Goal: Task Accomplishment & Management: Complete application form

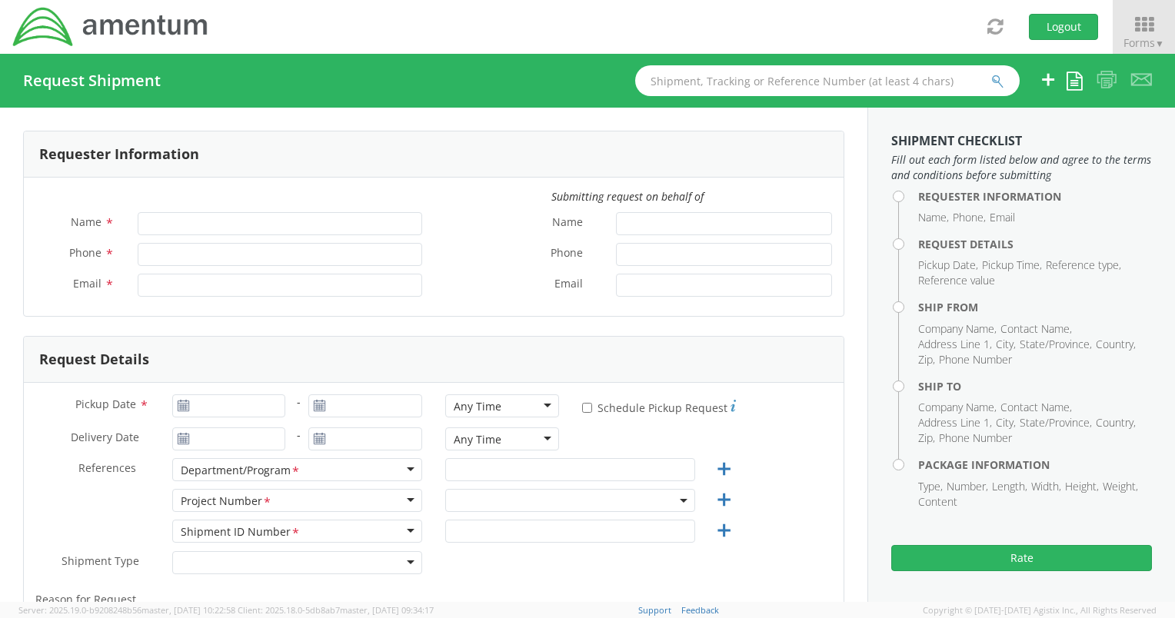
type input "[PERSON_NAME]"
type input "[PHONE_NUMBER]"
type input "[PERSON_NAME][EMAIL_ADDRESS][PERSON_NAME][DOMAIN_NAME]"
select select "OVBD.600501.00000"
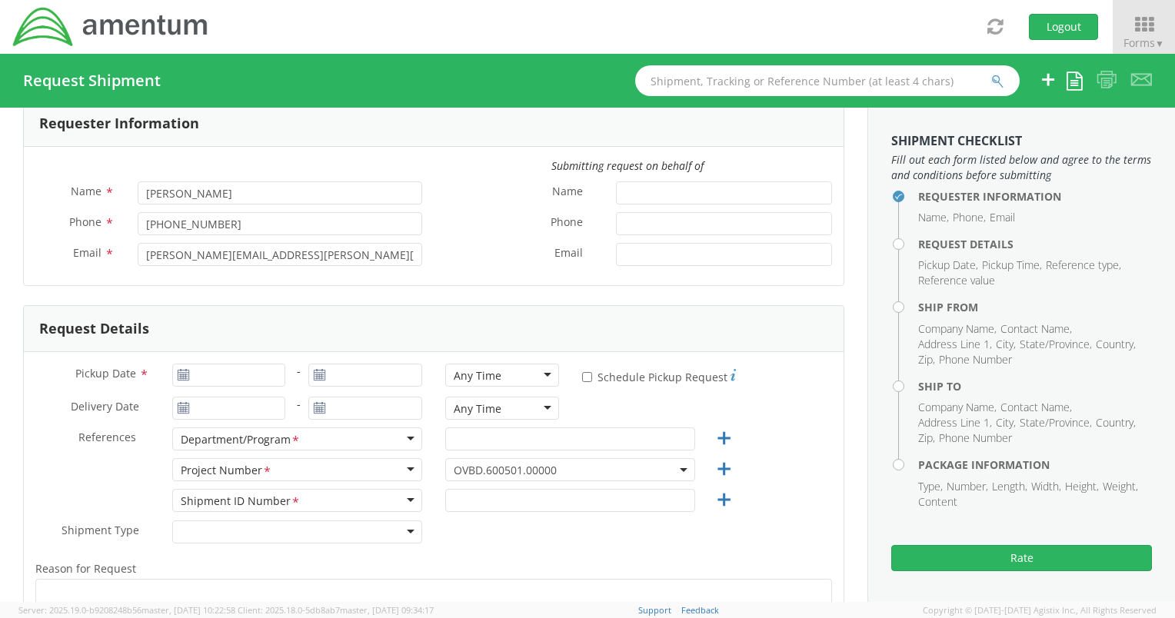
scroll to position [154, 0]
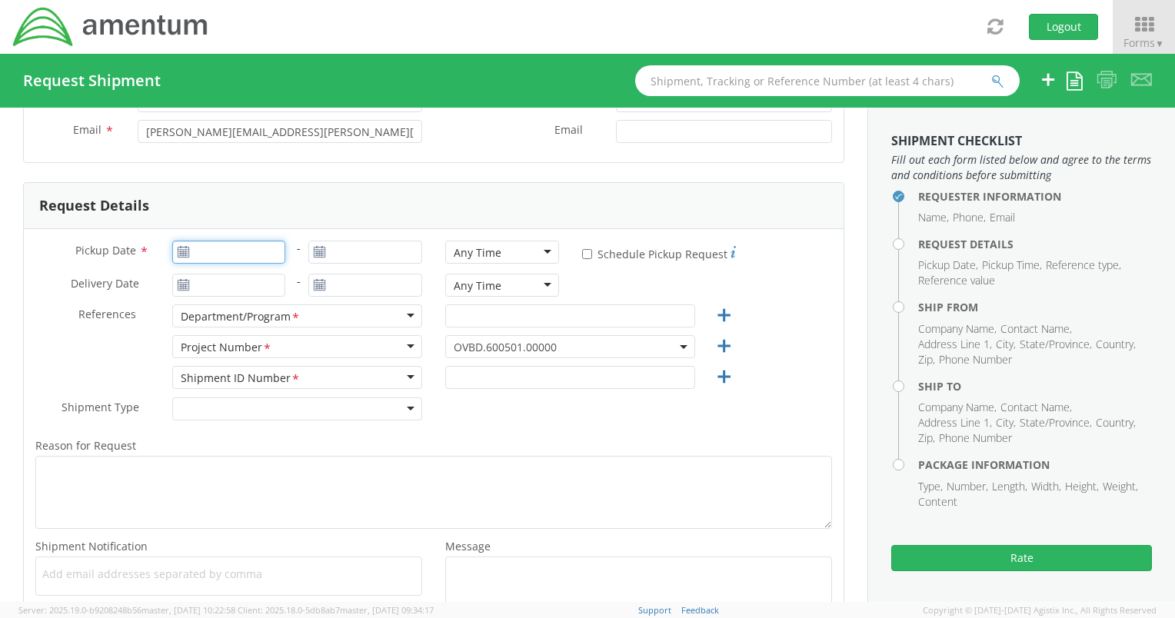
click at [231, 251] on input "Pickup Date *" at bounding box center [229, 252] width 114 height 23
type input "[DATE]"
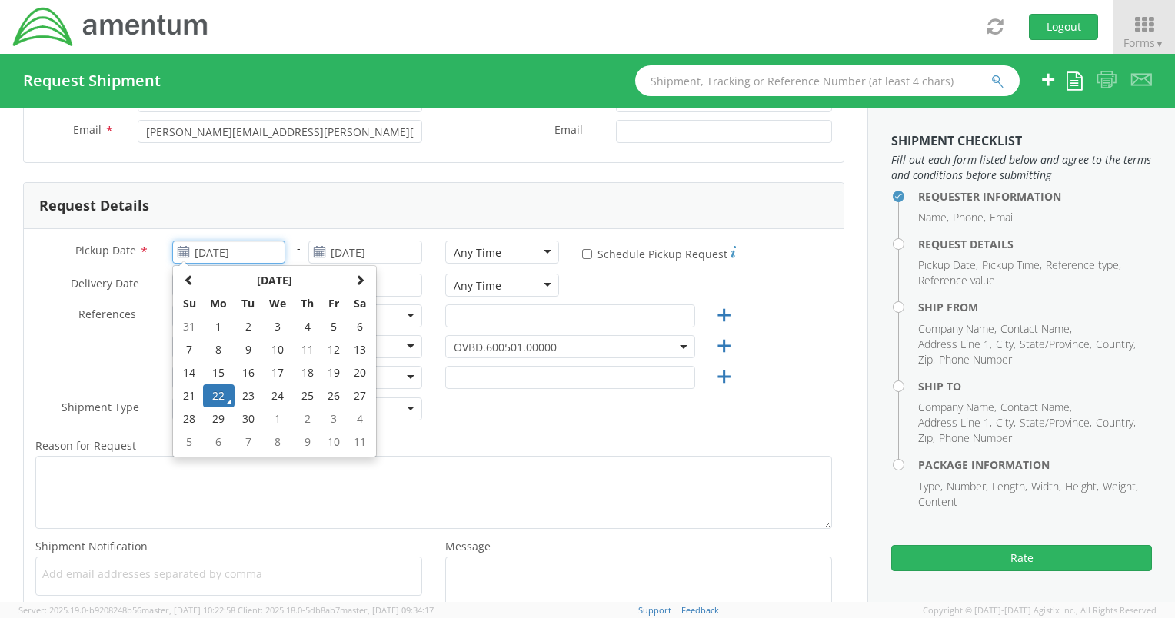
click at [218, 394] on td "22" at bounding box center [219, 395] width 32 height 23
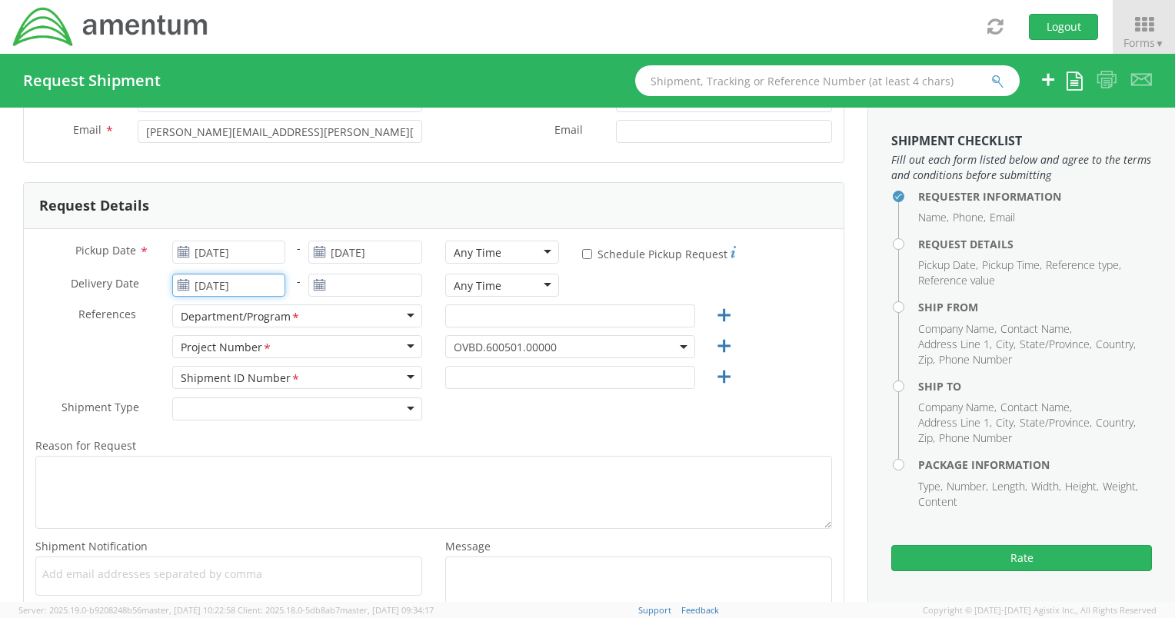
click at [238, 286] on input "[DATE]" at bounding box center [229, 285] width 114 height 23
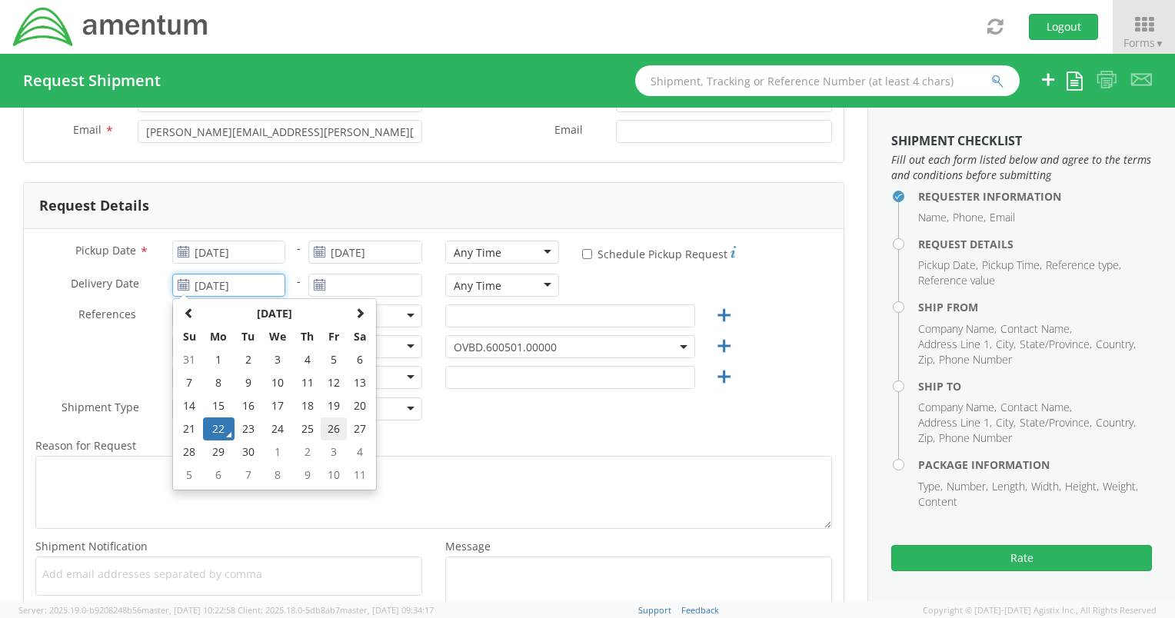
click at [329, 424] on td "26" at bounding box center [334, 428] width 26 height 23
type input "[DATE]"
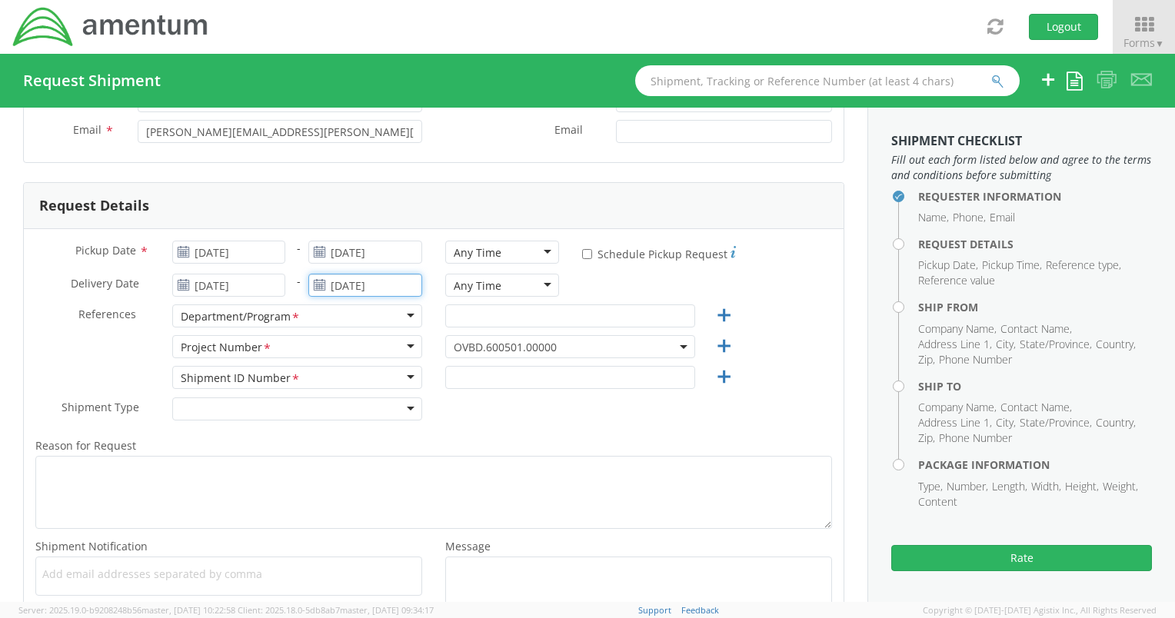
click at [351, 279] on input "[DATE]" at bounding box center [365, 285] width 114 height 23
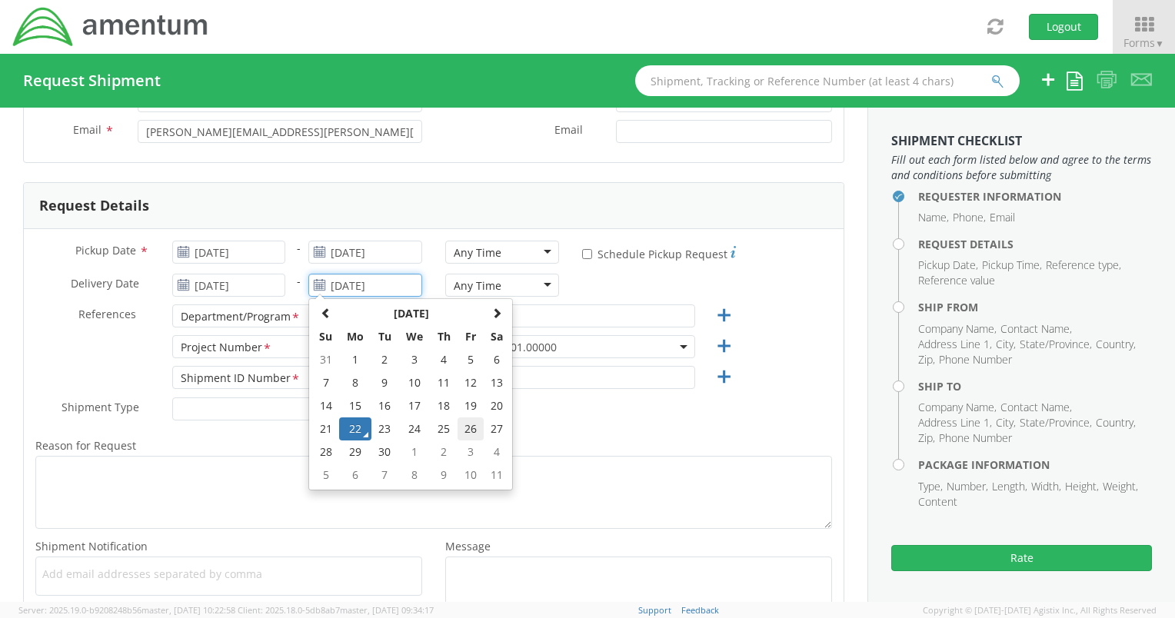
click at [464, 431] on td "26" at bounding box center [470, 428] width 26 height 23
type input "[DATE]"
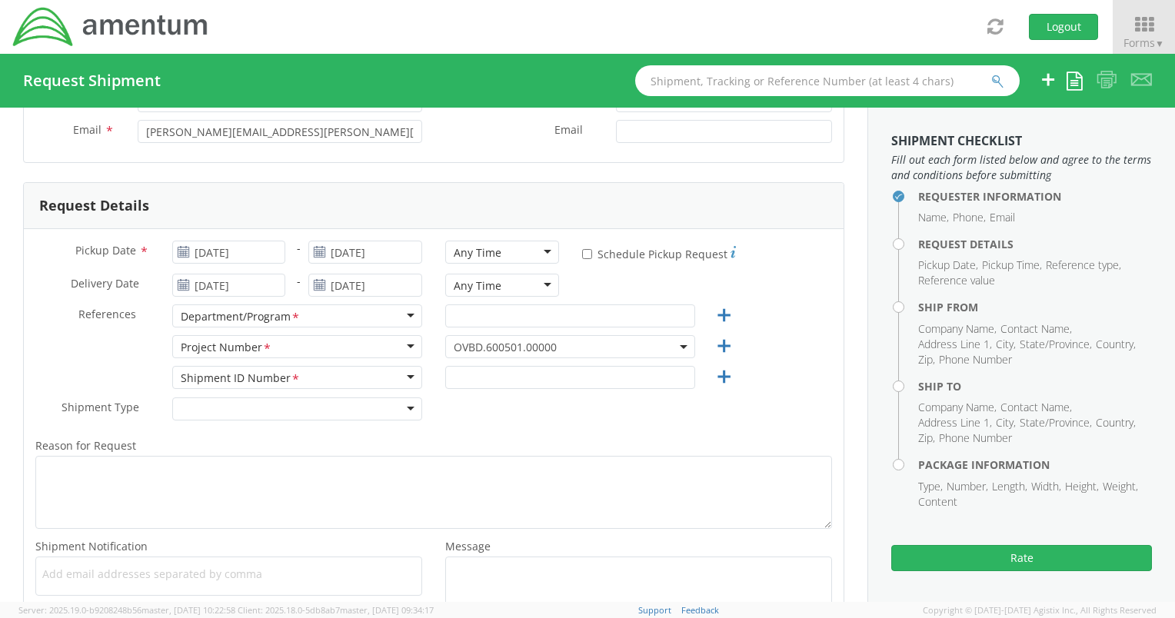
click at [537, 287] on div "Any Time" at bounding box center [502, 285] width 114 height 23
click at [540, 283] on div "7:00 am - 10:00 am" at bounding box center [502, 285] width 114 height 23
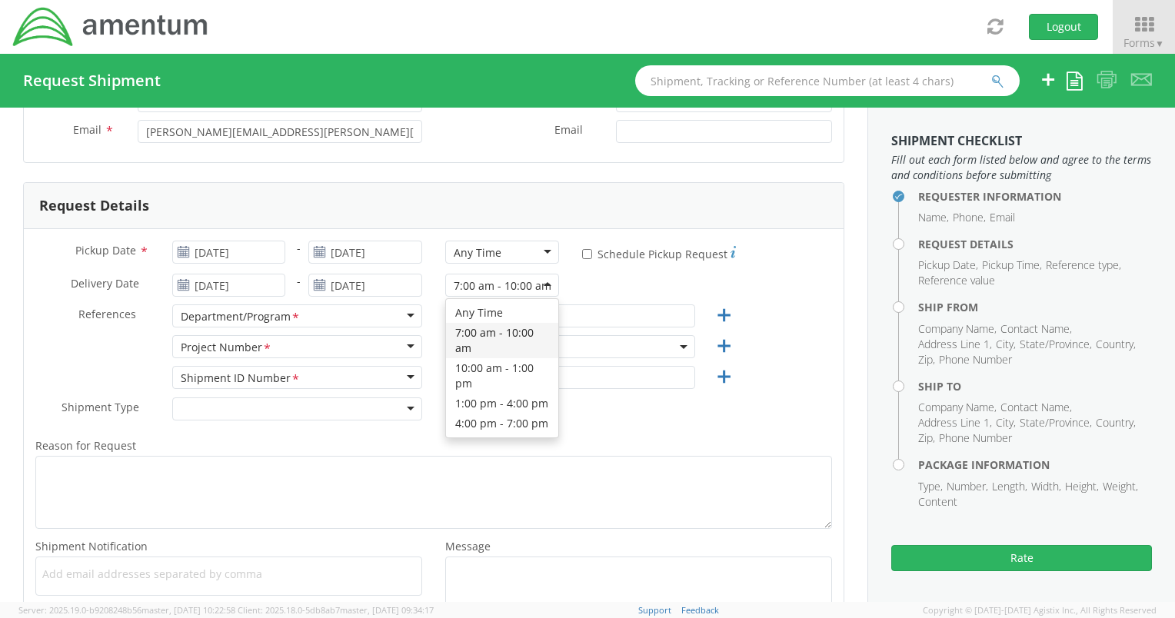
scroll to position [1, 0]
click at [567, 347] on span "OVBD.600501.00000" at bounding box center [570, 347] width 233 height 15
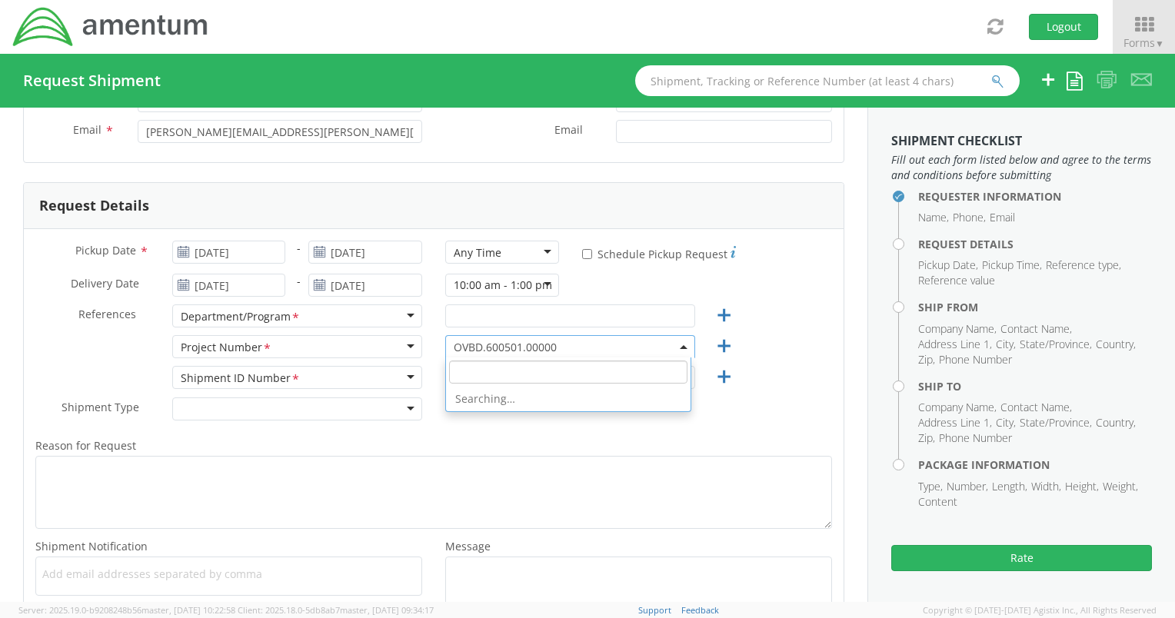
click at [549, 374] on input "search" at bounding box center [568, 372] width 238 height 23
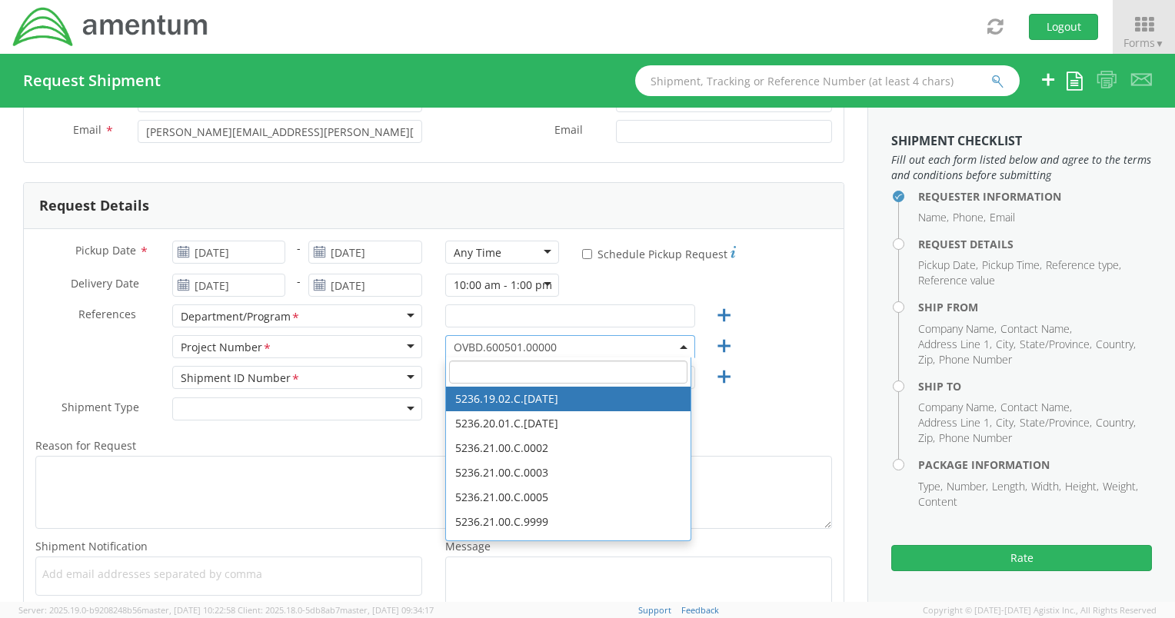
paste input "4859.2.FP.2026.01.AP.002"
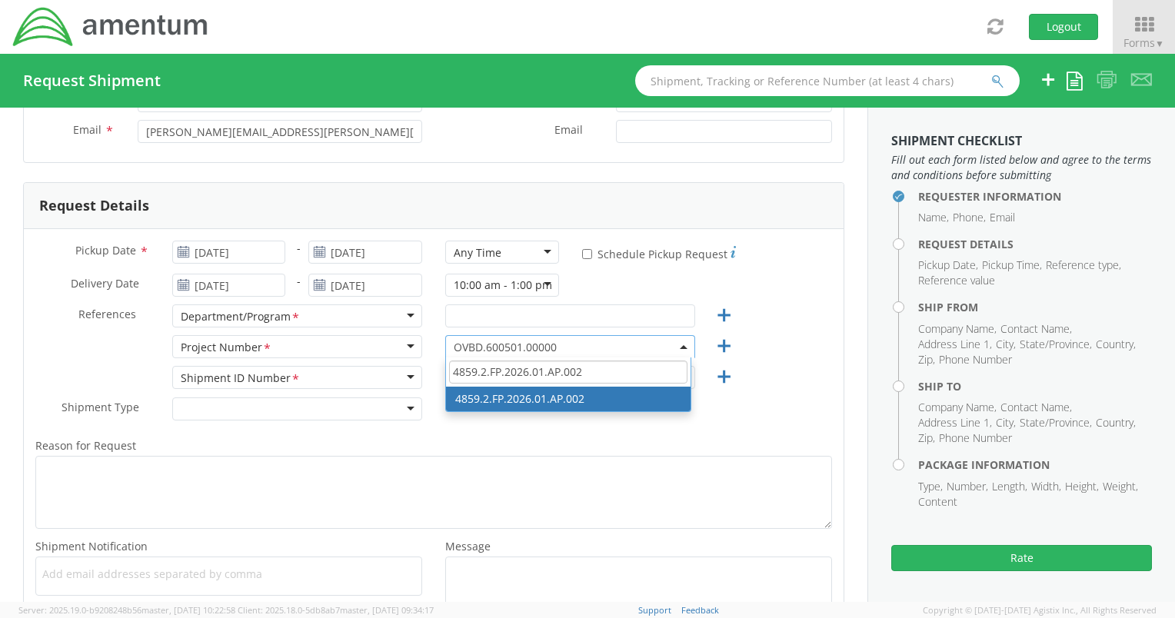
type input "4859.2.FP.2026.01.AP.002"
select select "4859.2.FP.2026.01.AP.002"
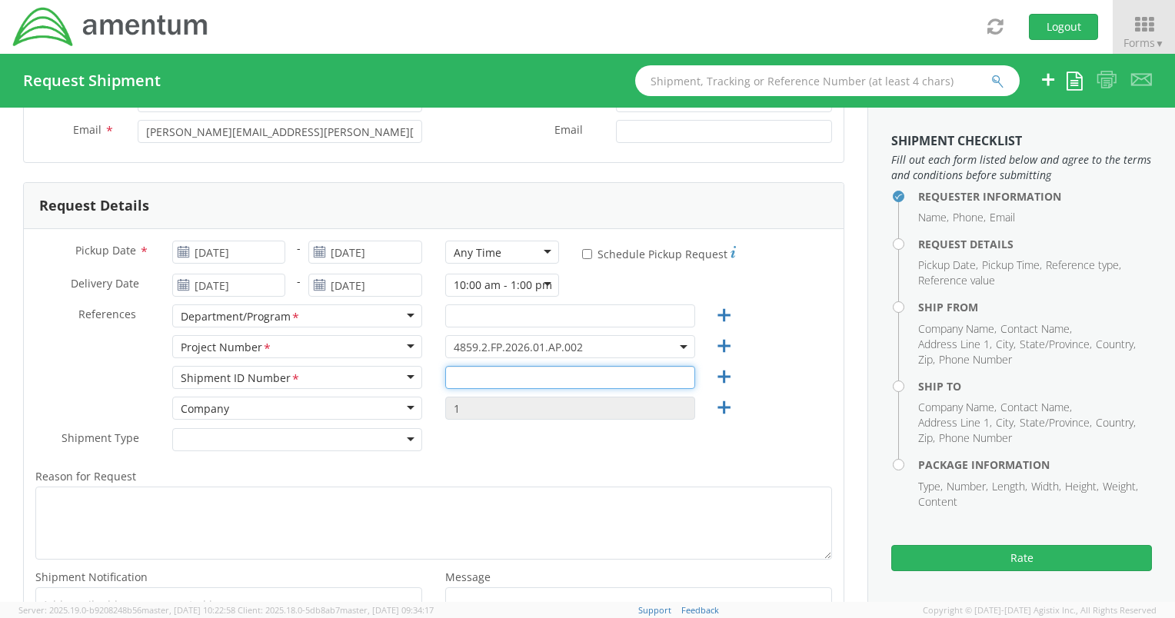
click at [480, 374] on input "text" at bounding box center [570, 377] width 250 height 23
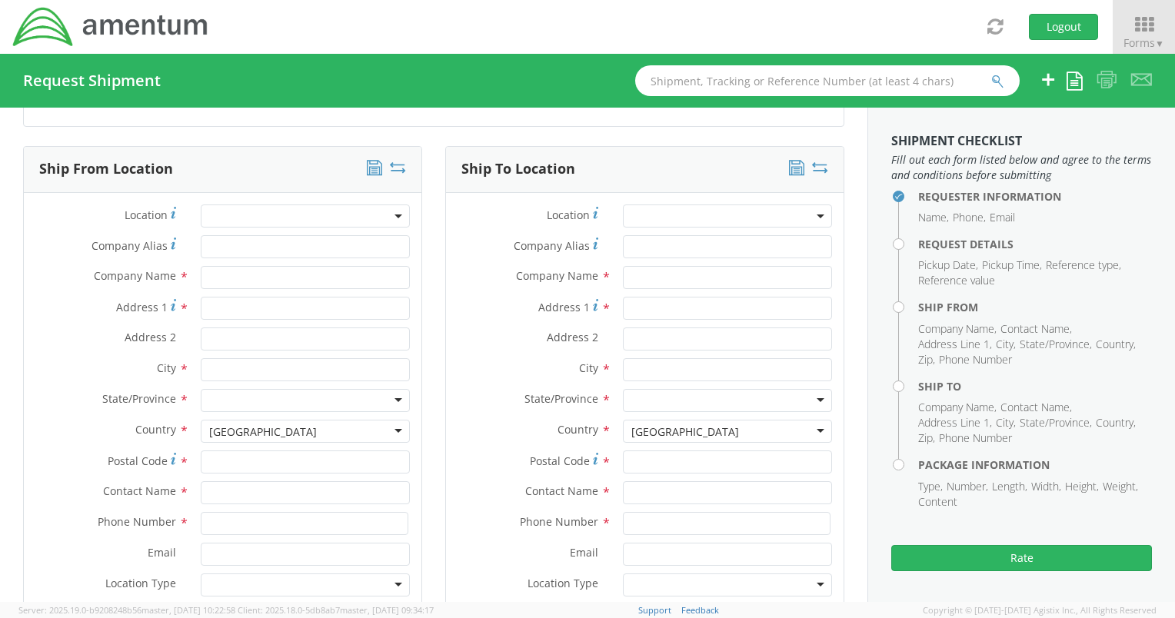
scroll to position [769, 0]
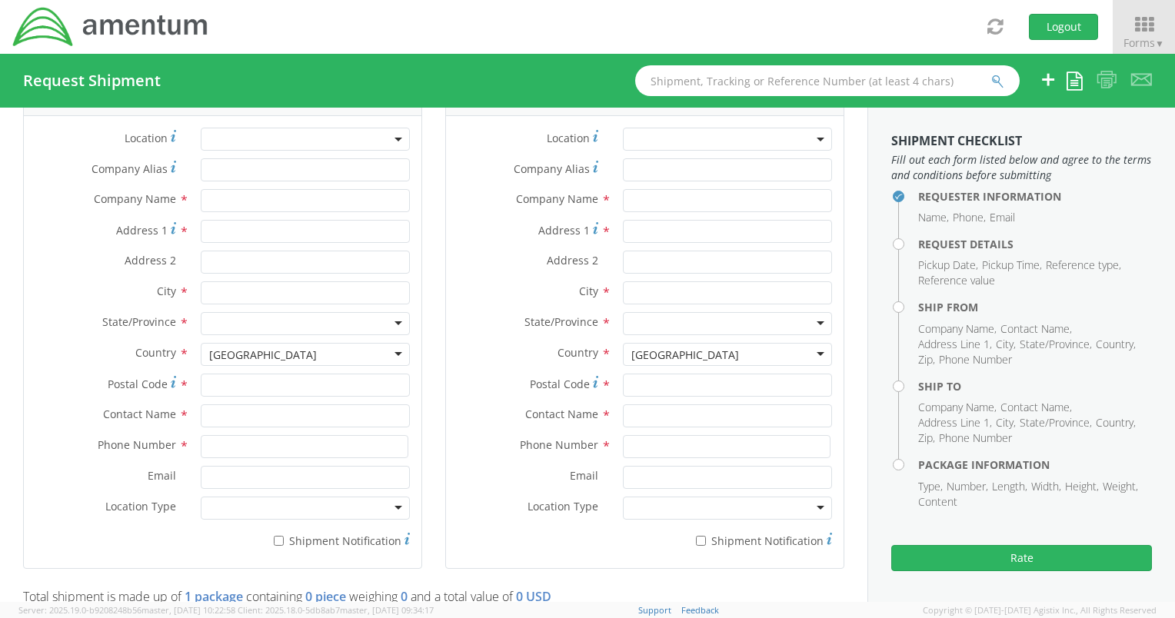
type input "Internal Audit Binders"
click at [246, 199] on input "text" at bounding box center [305, 200] width 209 height 23
type input "AFW"
click at [191, 206] on div "AFW" at bounding box center [305, 200] width 232 height 23
click at [258, 170] on input "Company Alias *" at bounding box center [305, 169] width 209 height 23
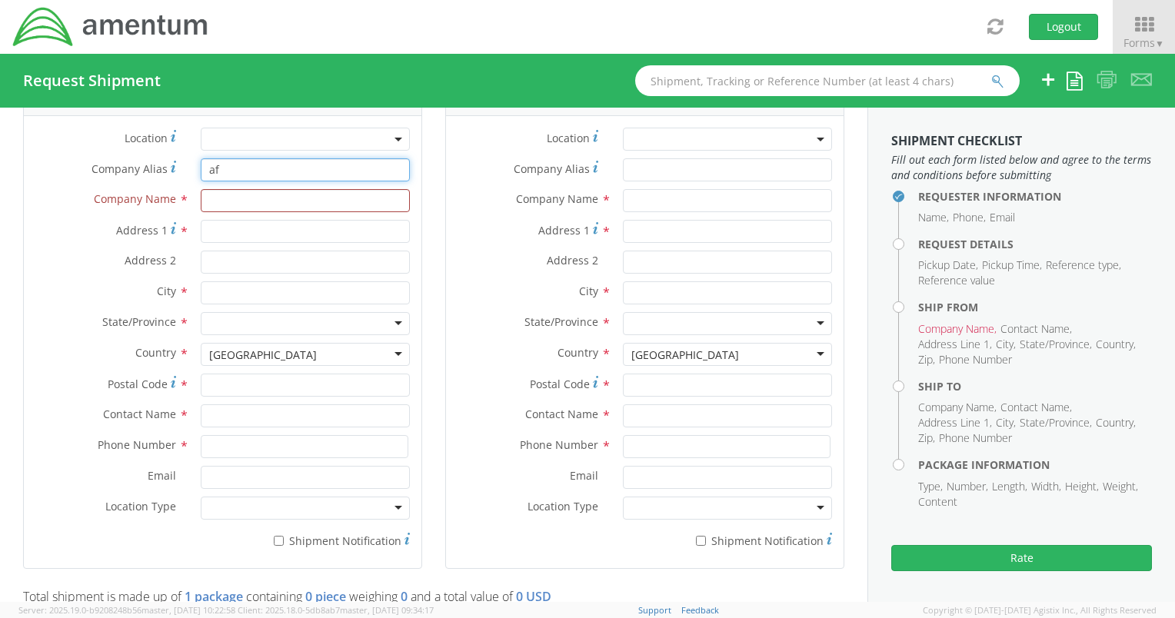
type input "afw"
drag, startPoint x: 187, startPoint y: 160, endPoint x: 174, endPoint y: 160, distance: 13.1
click at [174, 160] on div "Company Alias * afw" at bounding box center [222, 169] width 397 height 23
click at [244, 136] on span at bounding box center [305, 139] width 209 height 23
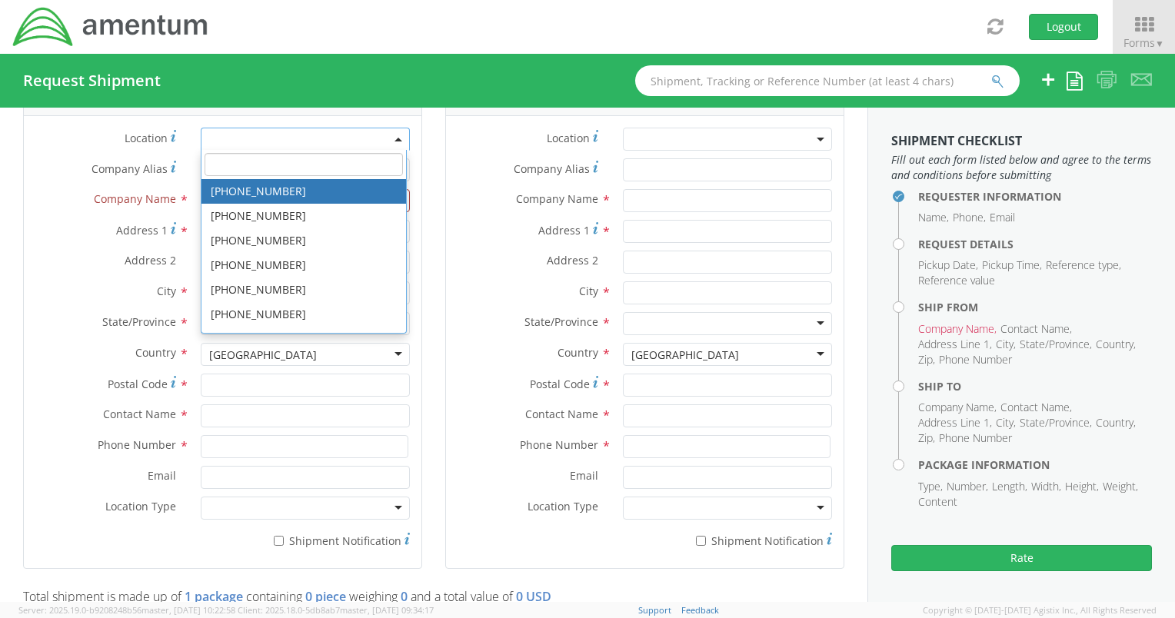
click at [249, 167] on input "search" at bounding box center [303, 164] width 198 height 23
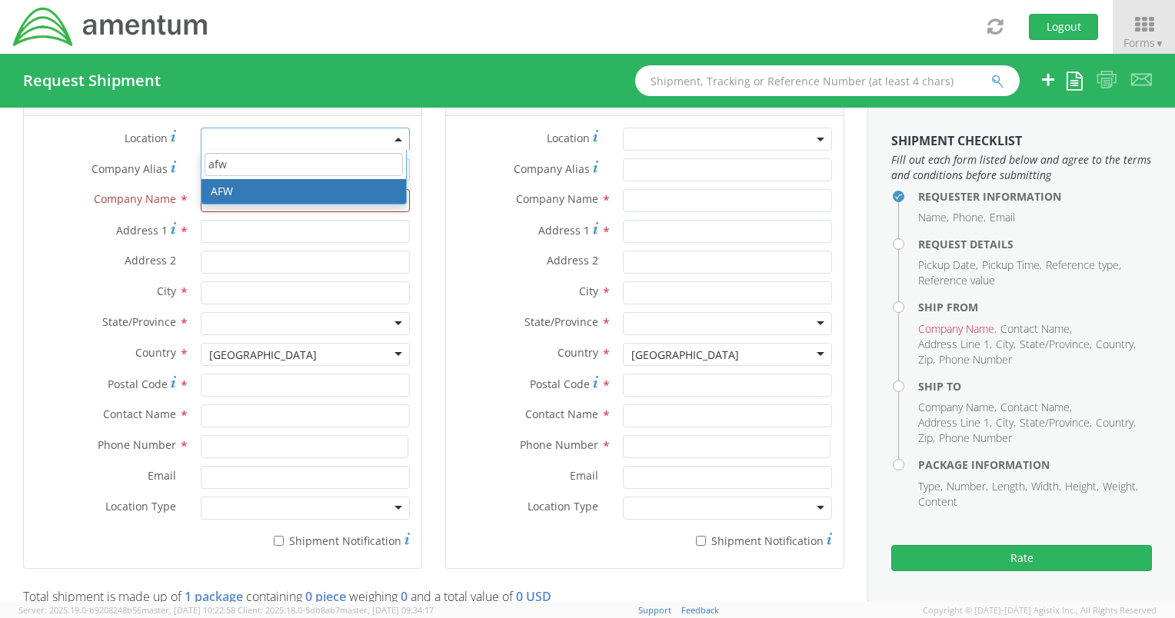
type input "afw"
type input "Amentum Services, Inc."
type input "[STREET_ADDRESS]"
type input "[GEOGRAPHIC_DATA]"
type input "76177"
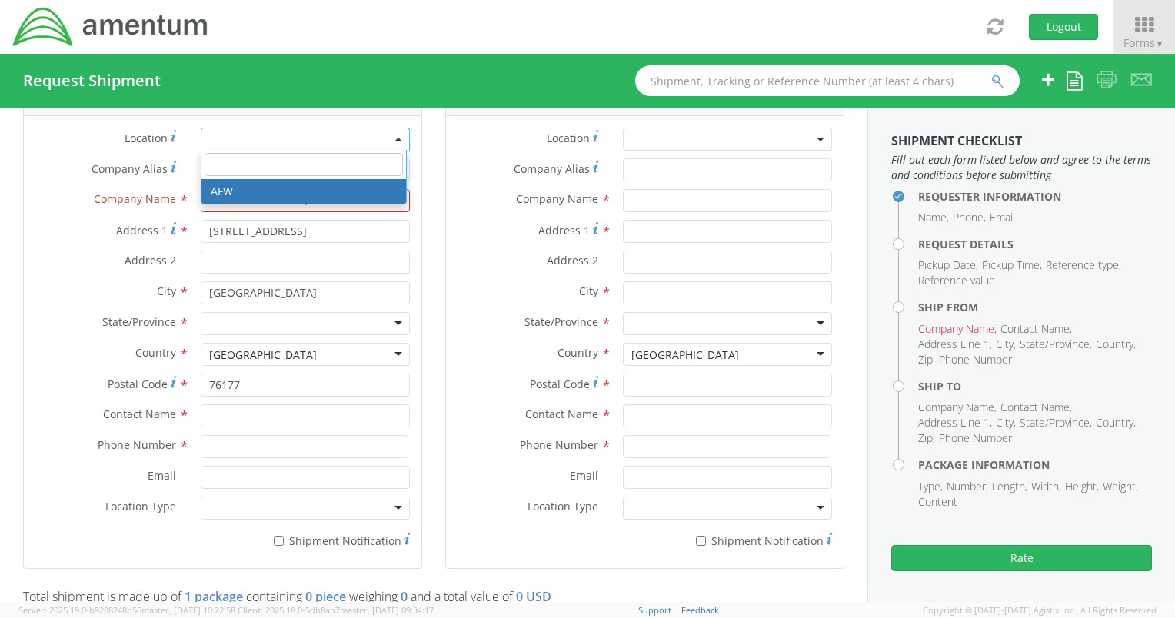
select select "34021"
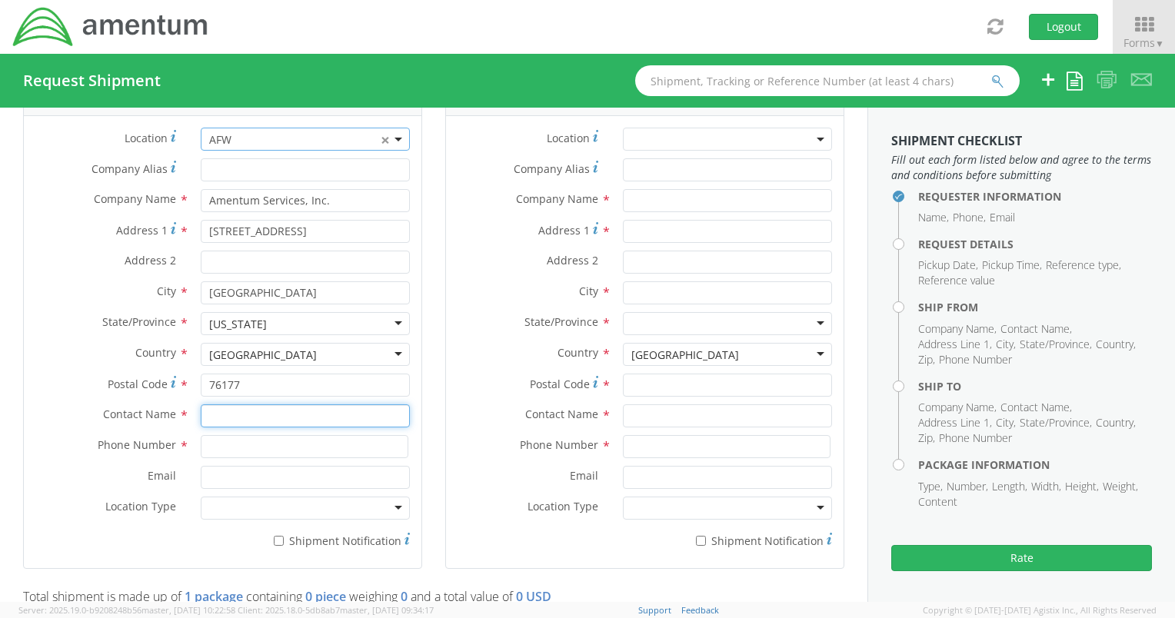
click at [250, 418] on input "text" at bounding box center [305, 415] width 209 height 23
type input "[PERSON_NAME]"
type input "9728164415"
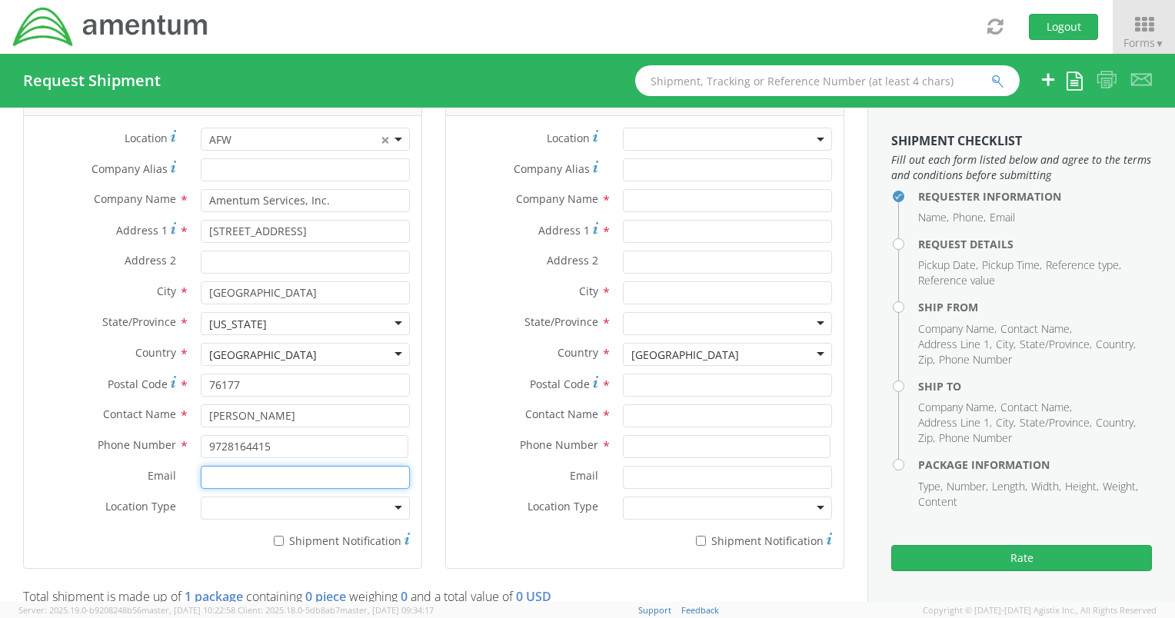
type input "[EMAIL_ADDRESS][DOMAIN_NAME]"
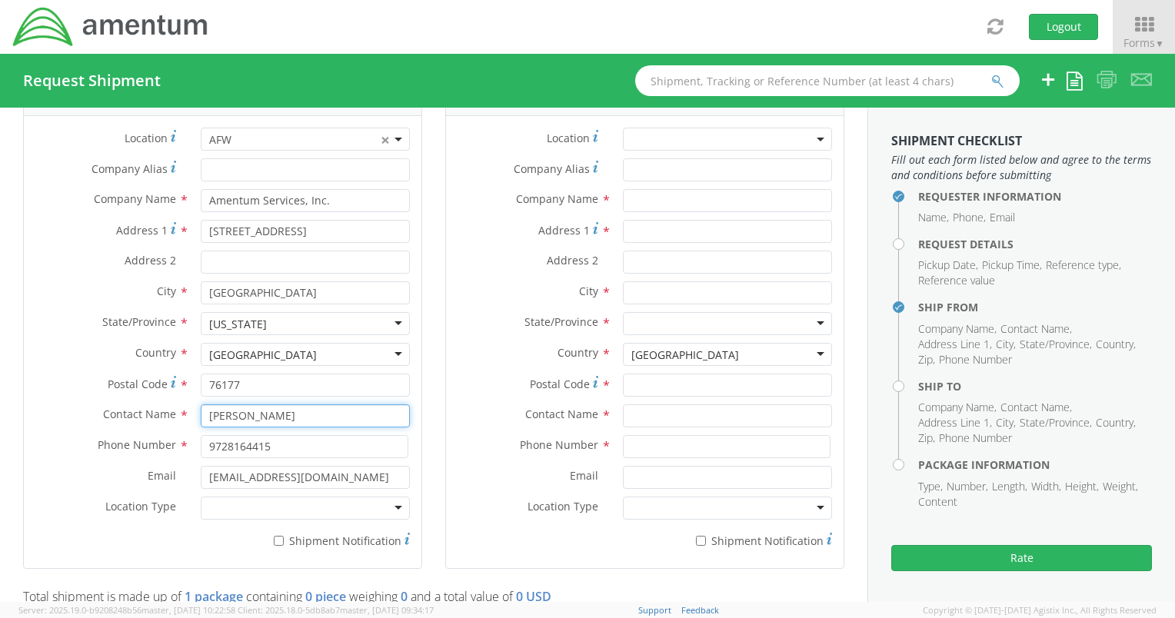
scroll to position [846, 0]
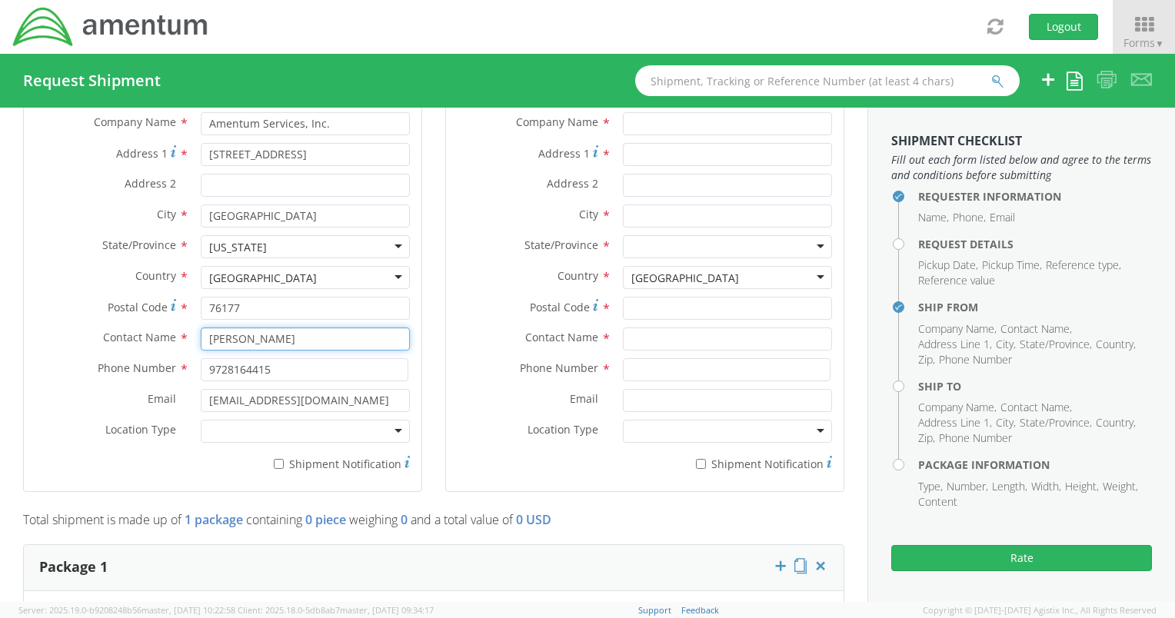
click at [307, 330] on input "[PERSON_NAME]" at bounding box center [305, 338] width 209 height 23
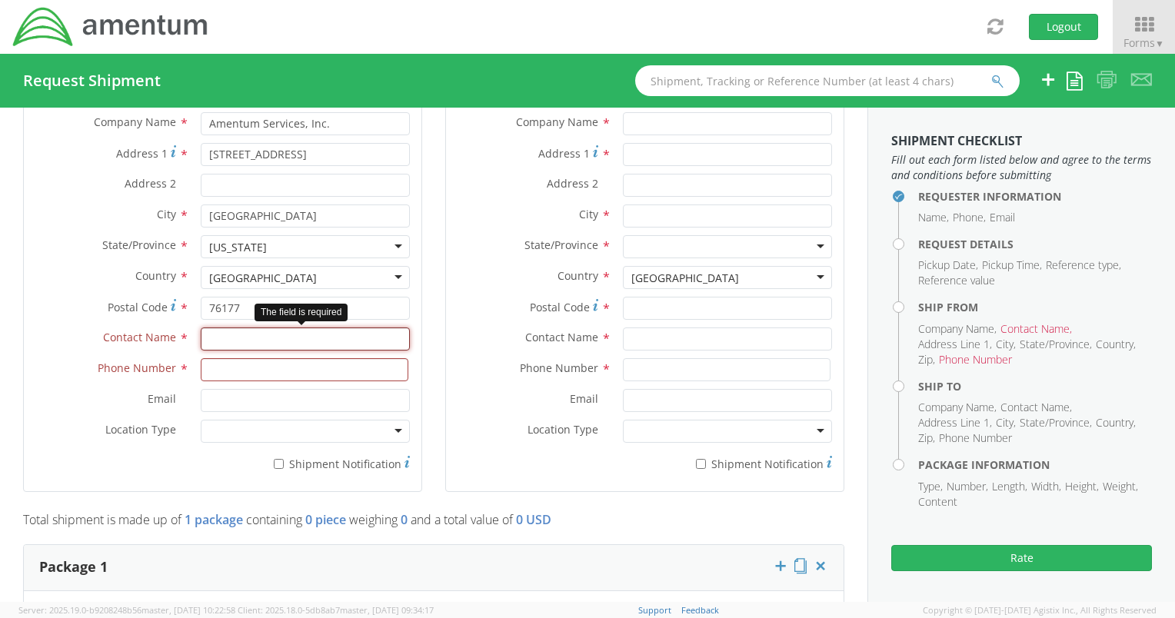
click at [230, 332] on input "text" at bounding box center [305, 338] width 209 height 23
type input "[PERSON_NAME]"
type input "9728164415"
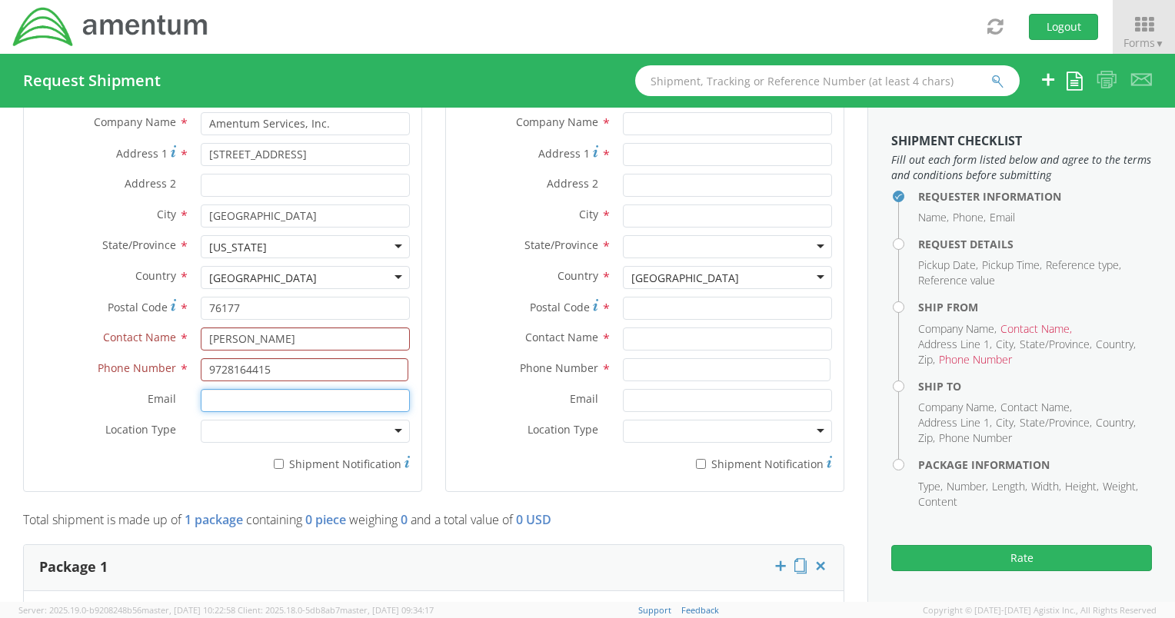
type input "[PERSON_NAME][EMAIL_ADDRESS][PERSON_NAME][DOMAIN_NAME]"
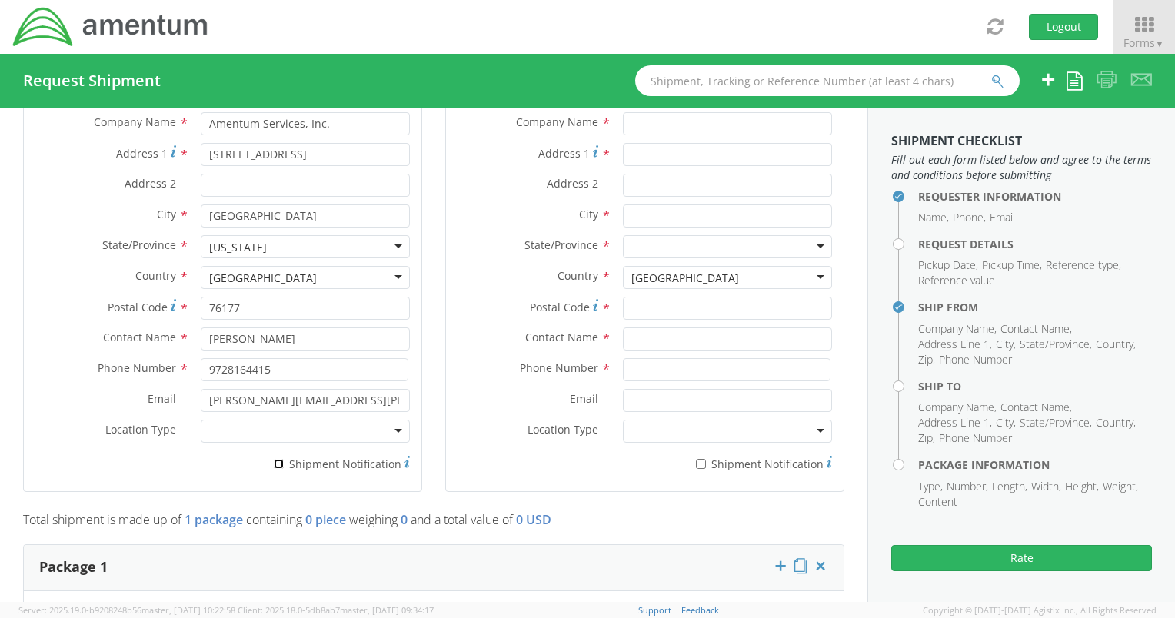
click at [276, 460] on input "* Shipment Notification" at bounding box center [279, 464] width 10 height 10
checkbox input "true"
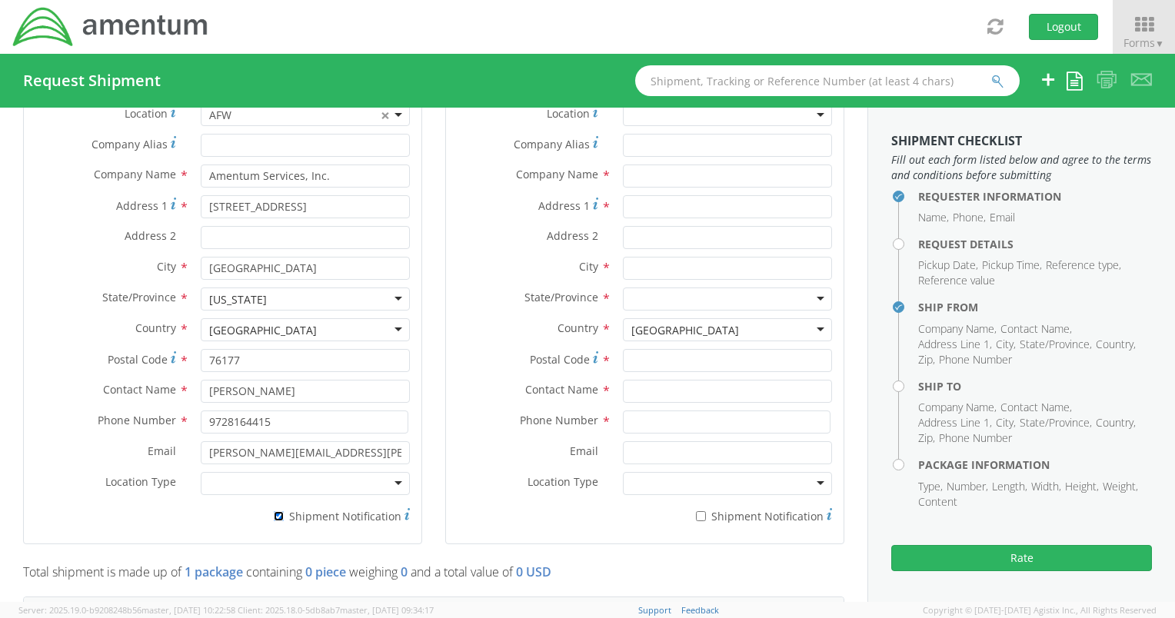
scroll to position [769, 0]
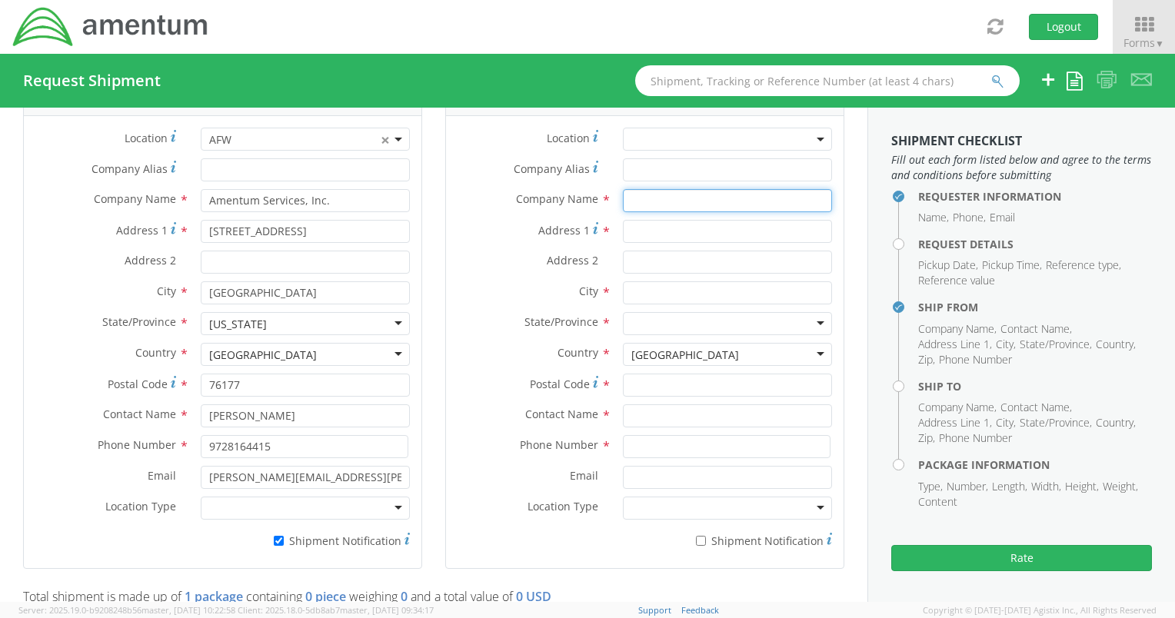
click at [643, 189] on input "text" at bounding box center [727, 200] width 209 height 23
click at [538, 234] on span "Address 1" at bounding box center [564, 230] width 52 height 15
click at [623, 234] on input "Address 1 *" at bounding box center [727, 231] width 209 height 23
click at [673, 204] on input "text" at bounding box center [727, 200] width 209 height 23
type input "Amentum"
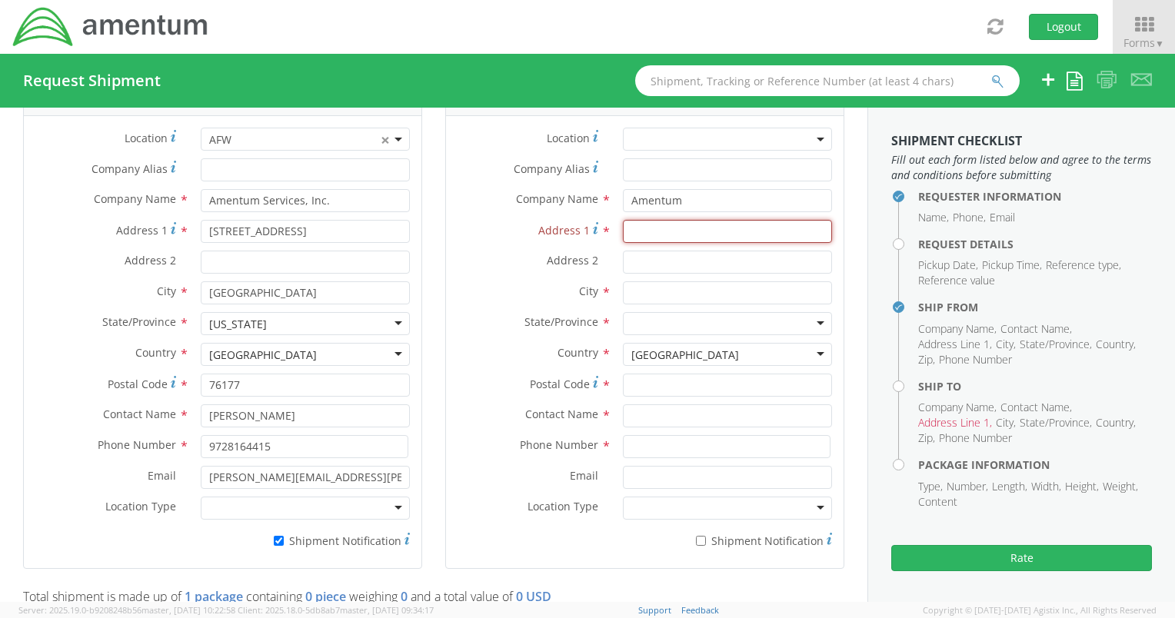
paste input "[STREET_ADDRESS]"
type input "[STREET_ADDRESS]"
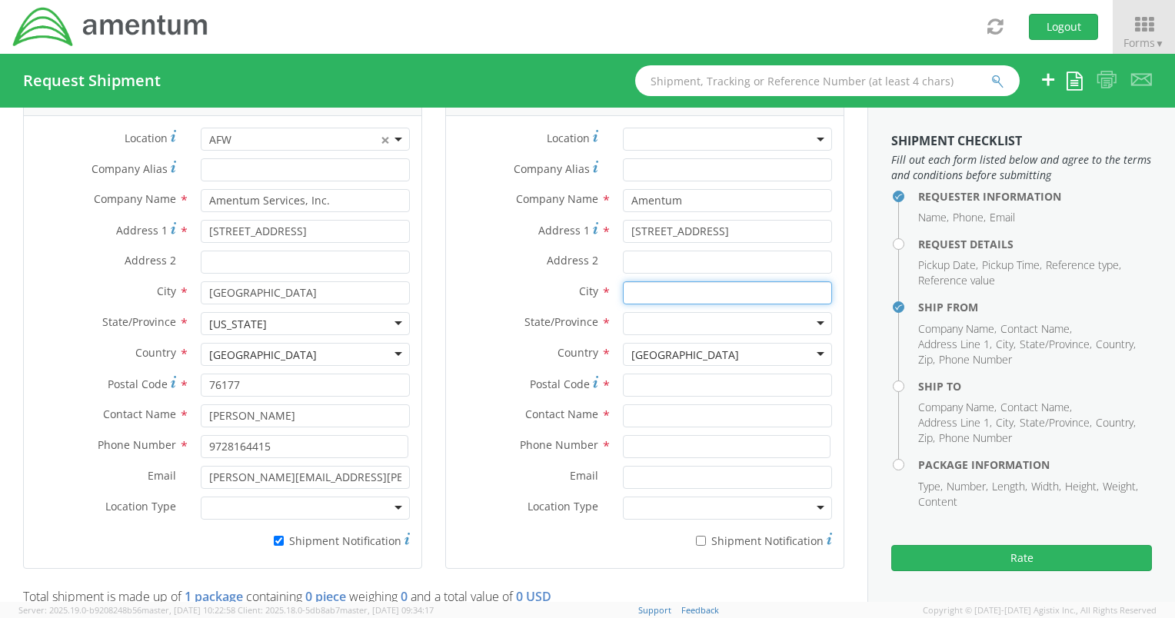
click at [643, 290] on input "text" at bounding box center [727, 292] width 209 height 23
paste input "Joint Base [PERSON_NAME]"
type input "Joint Base [PERSON_NAME]"
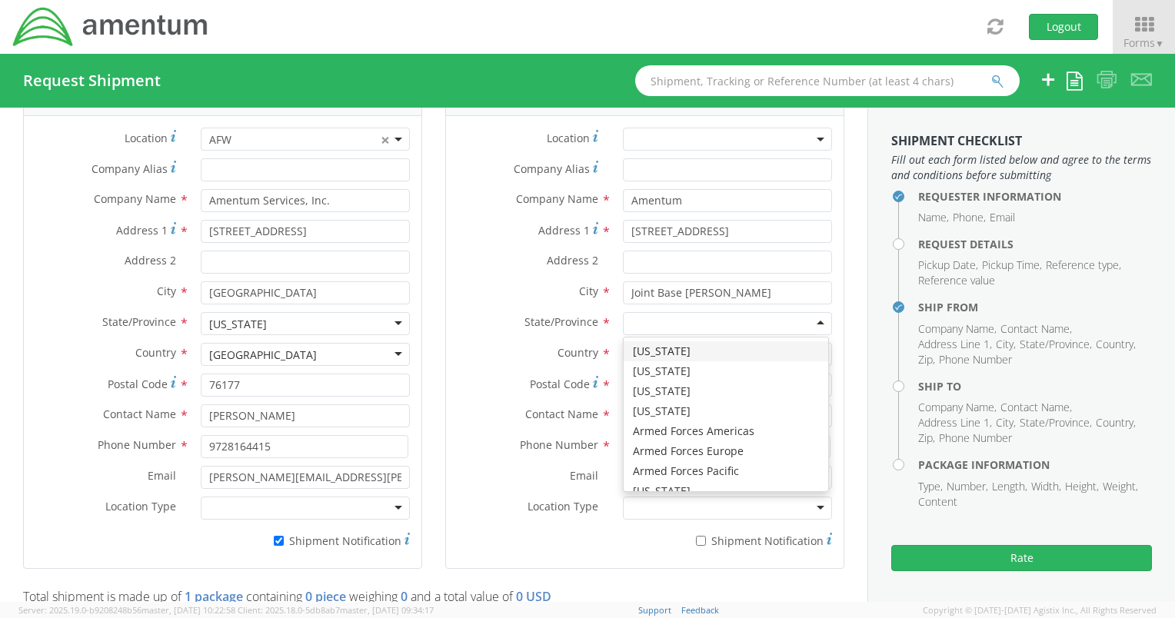
click at [649, 325] on div at bounding box center [727, 323] width 209 height 23
type input "ma"
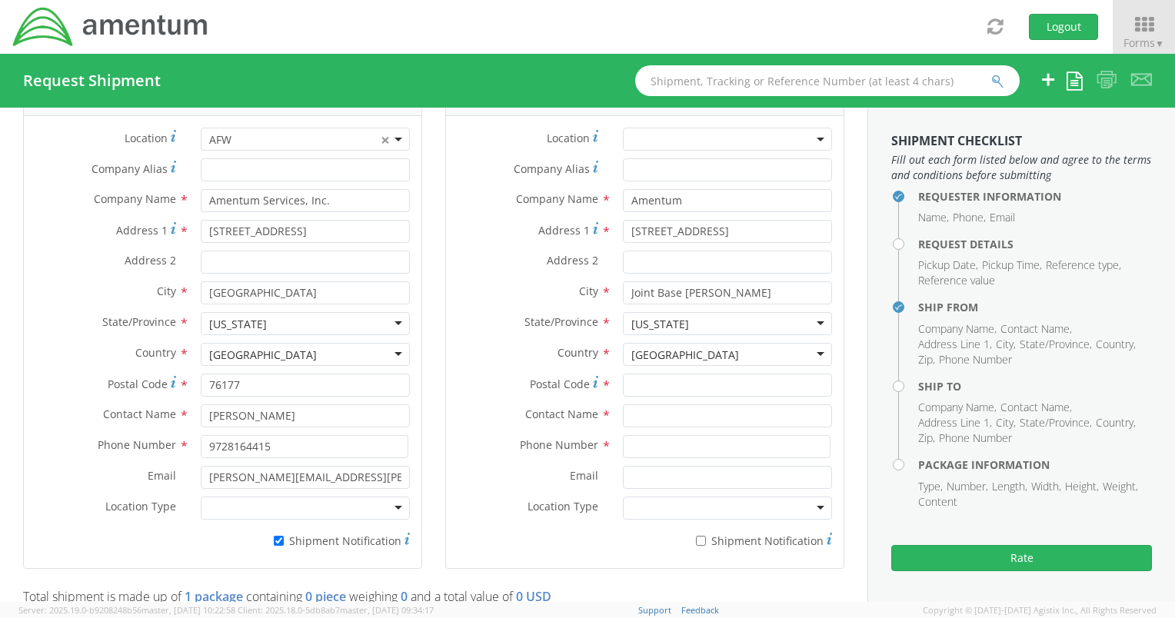
scroll to position [0, 0]
click at [656, 385] on input "Postal Code *" at bounding box center [727, 385] width 209 height 23
paste input "20762"
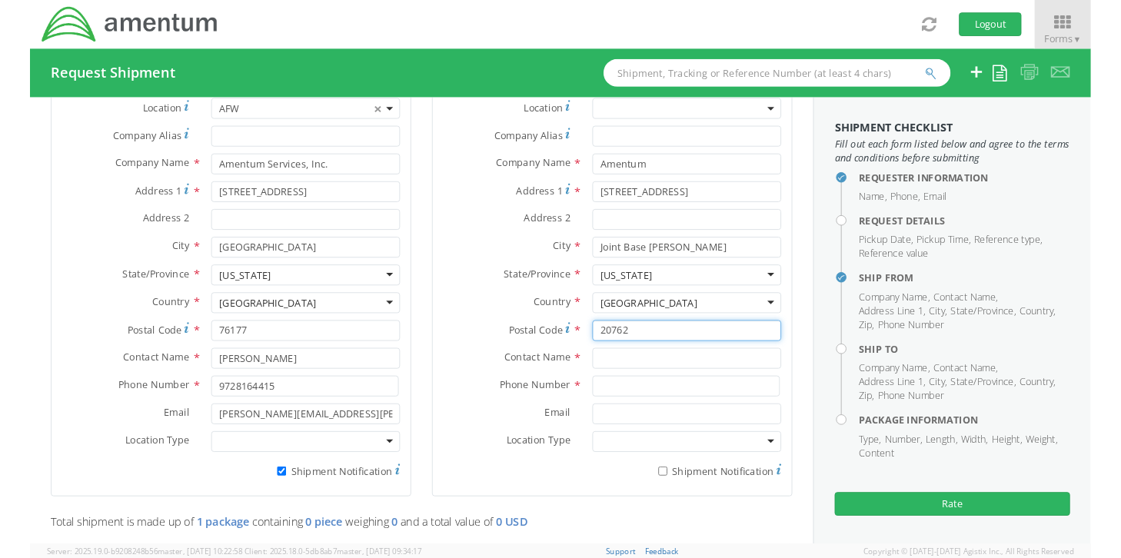
scroll to position [846, 0]
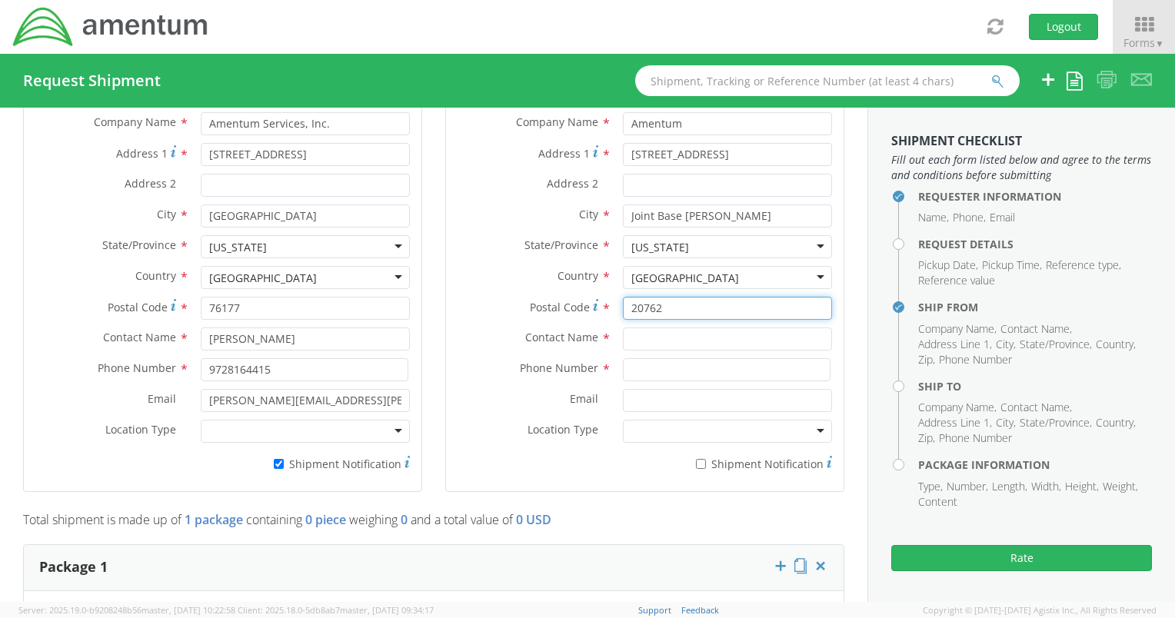
type input "20762"
click at [652, 338] on input "text" at bounding box center [727, 338] width 209 height 23
paste input "[PERSON_NAME]"
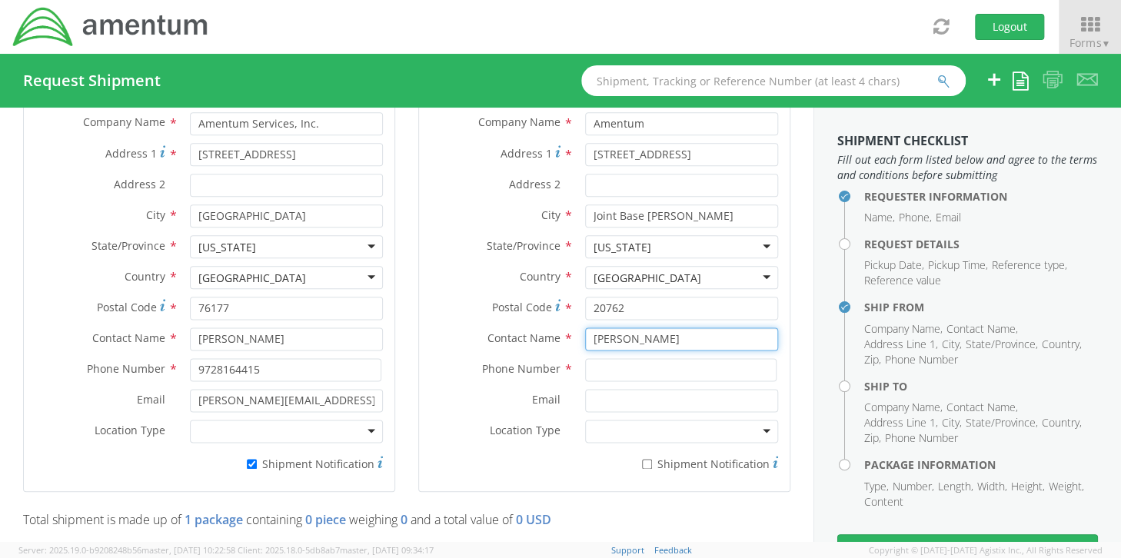
type input "[PERSON_NAME]"
drag, startPoint x: 6, startPoint y: 430, endPoint x: 184, endPoint y: 543, distance: 211.5
click at [7, 430] on div "Requester Information Submitting request on behalf of Name * [PERSON_NAME] Phon…" at bounding box center [406, 431] width 813 height 2338
click at [14, 294] on div "Ship From Location Location * AFW × AFW Company Alias * Company Name * Amentum …" at bounding box center [209, 251] width 395 height 519
click at [614, 361] on input at bounding box center [680, 369] width 191 height 23
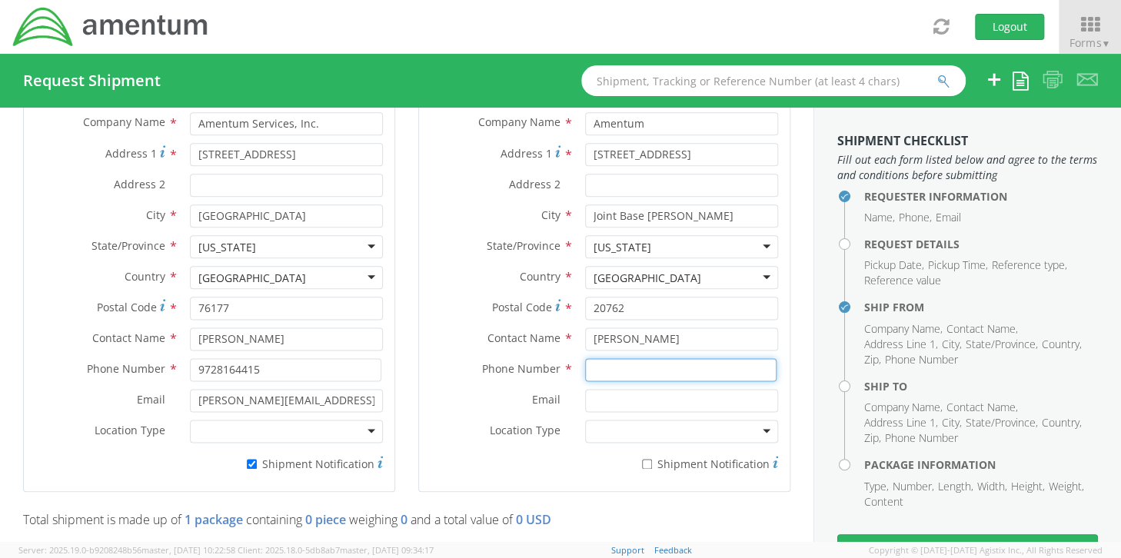
paste input "1817224.1647"
click at [634, 369] on input "1817224.1647" at bounding box center [680, 369] width 191 height 23
type input "[PHONE_NUMBER]"
click at [663, 434] on div at bounding box center [681, 431] width 193 height 23
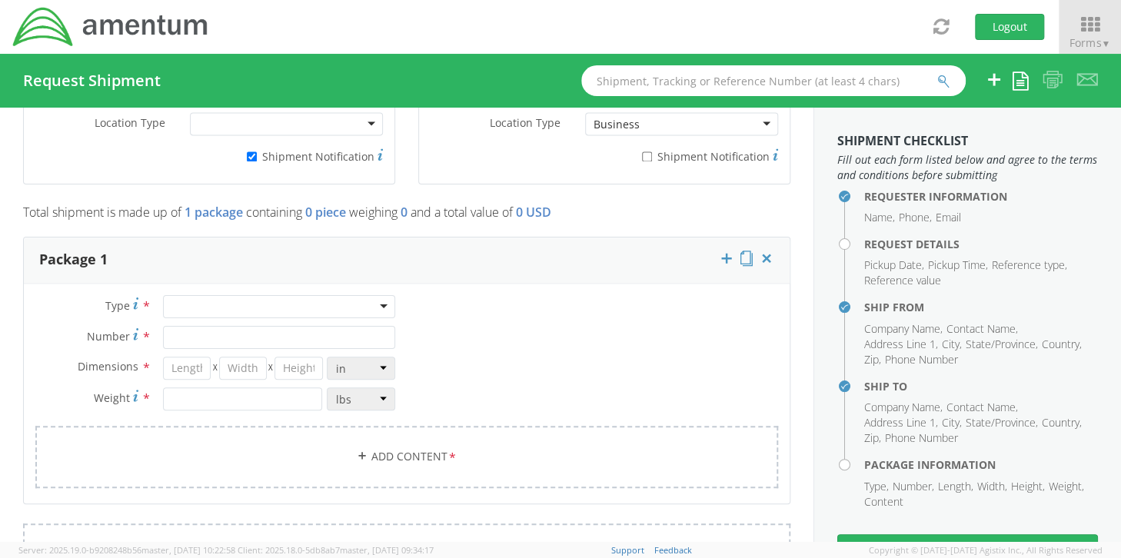
scroll to position [1230, 0]
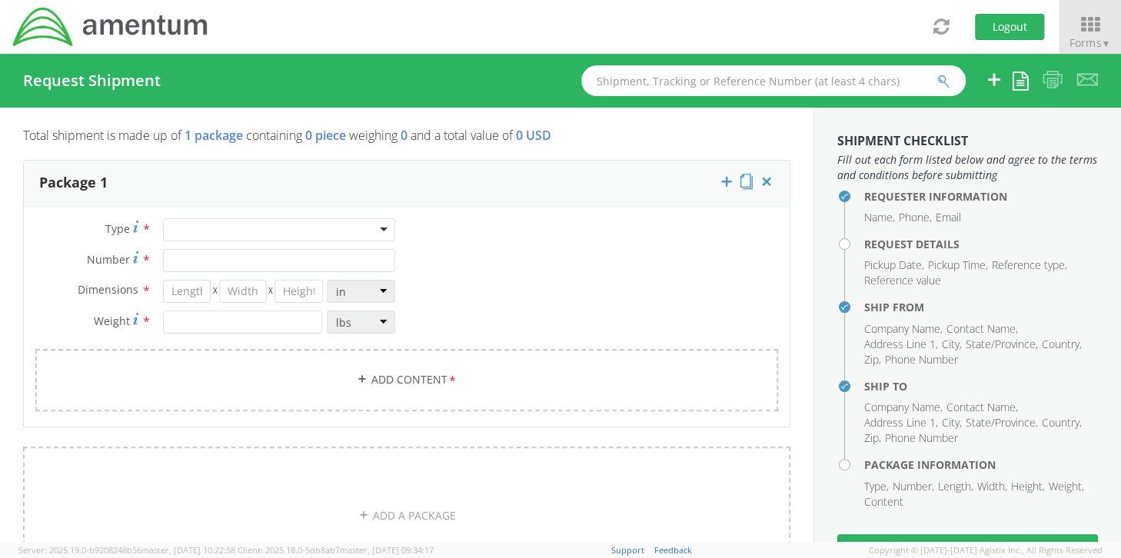
click at [319, 234] on div at bounding box center [279, 229] width 232 height 23
click at [294, 259] on input "Number *" at bounding box center [279, 260] width 232 height 23
type input "1"
click at [246, 317] on input "number" at bounding box center [242, 322] width 159 height 23
click at [185, 289] on input "number" at bounding box center [187, 291] width 48 height 23
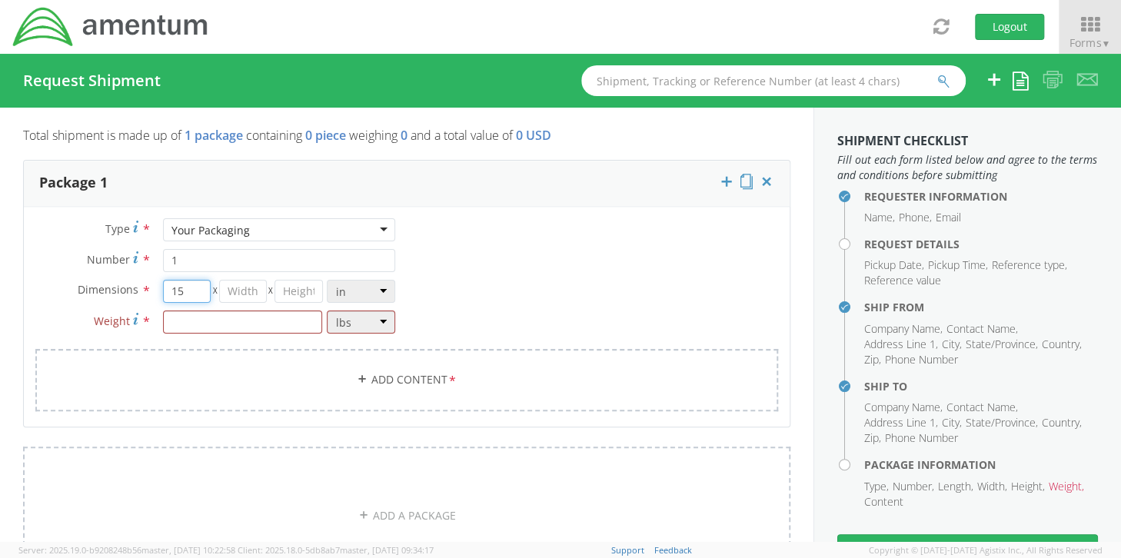
type input "15"
type input "14"
type input "4"
type input "2"
click at [521, 354] on link "Add Content *" at bounding box center [406, 380] width 743 height 62
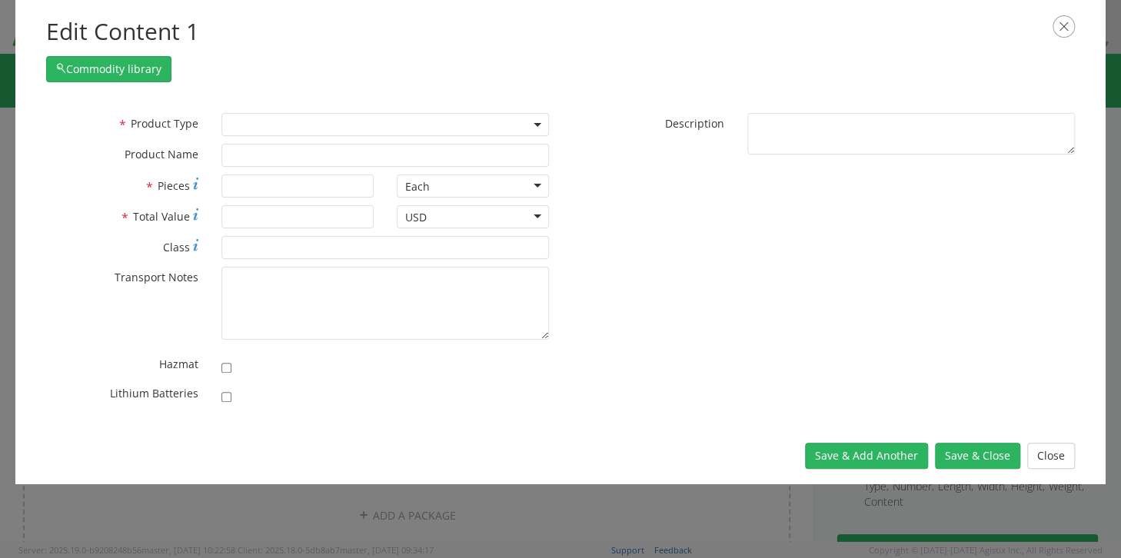
click at [295, 127] on span at bounding box center [384, 124] width 327 height 23
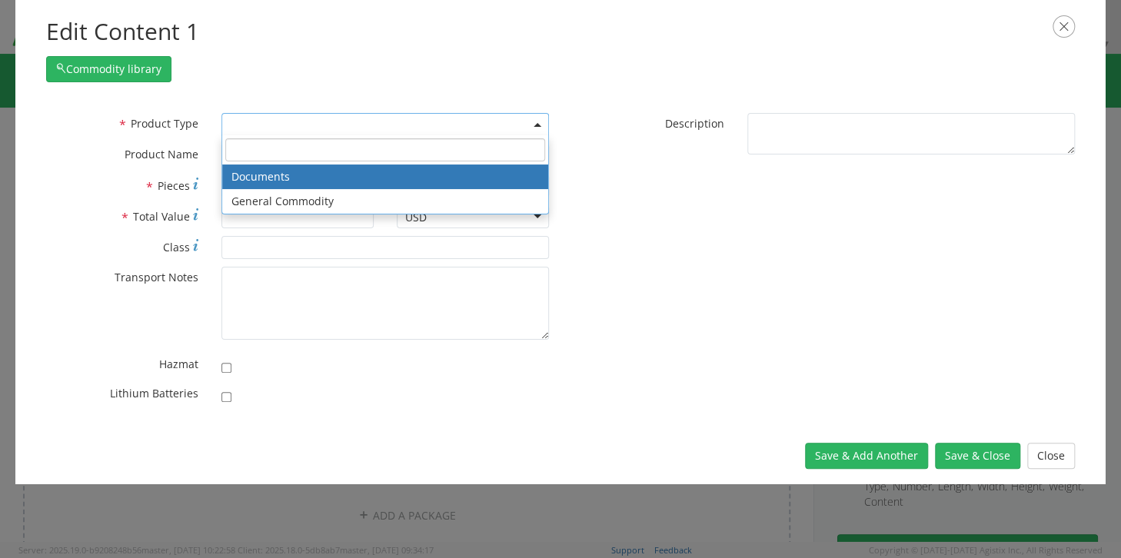
select select "DOCUMENT"
type input "Documents"
type input "1"
type textarea "Documents"
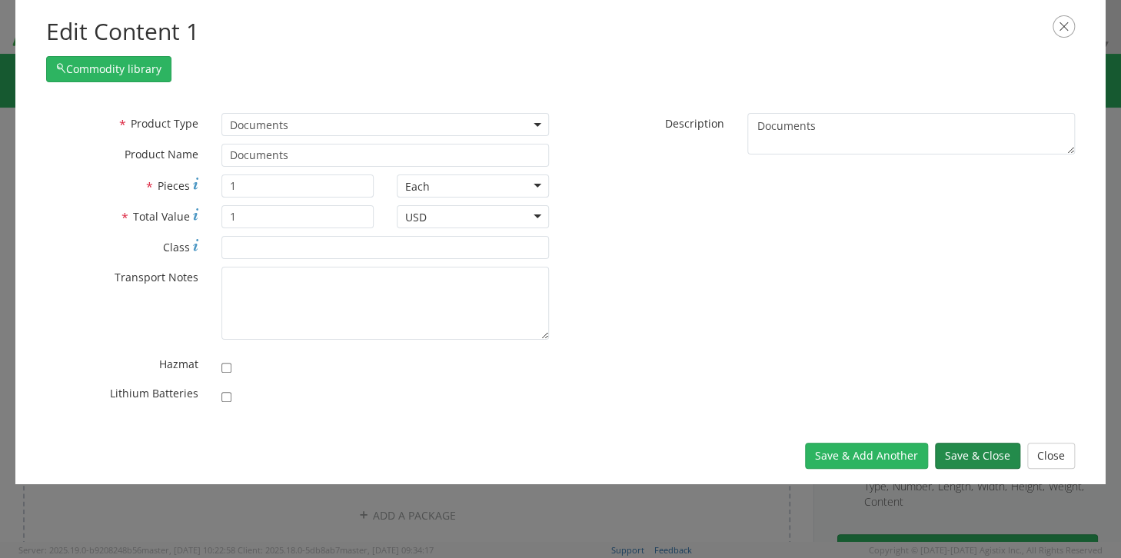
click at [986, 462] on button "Save & Close" at bounding box center [977, 456] width 85 height 26
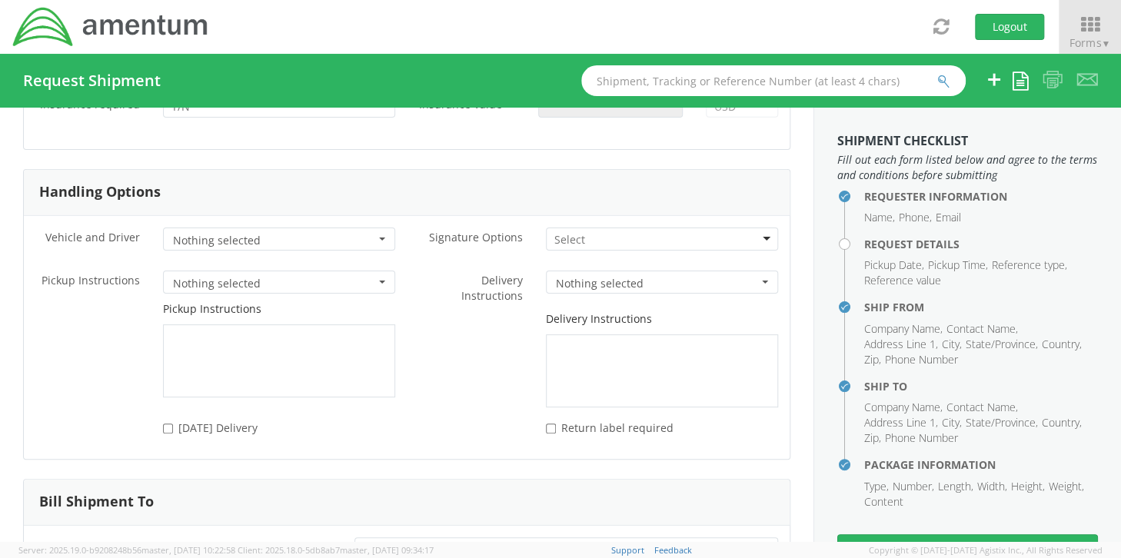
scroll to position [2069, 0]
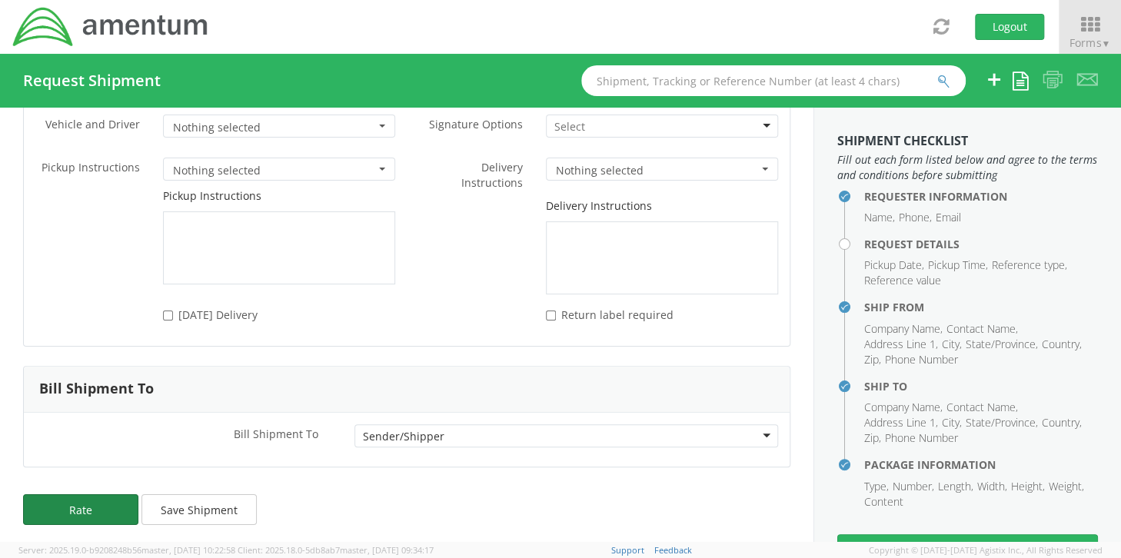
click at [100, 508] on button "Rate" at bounding box center [80, 509] width 115 height 31
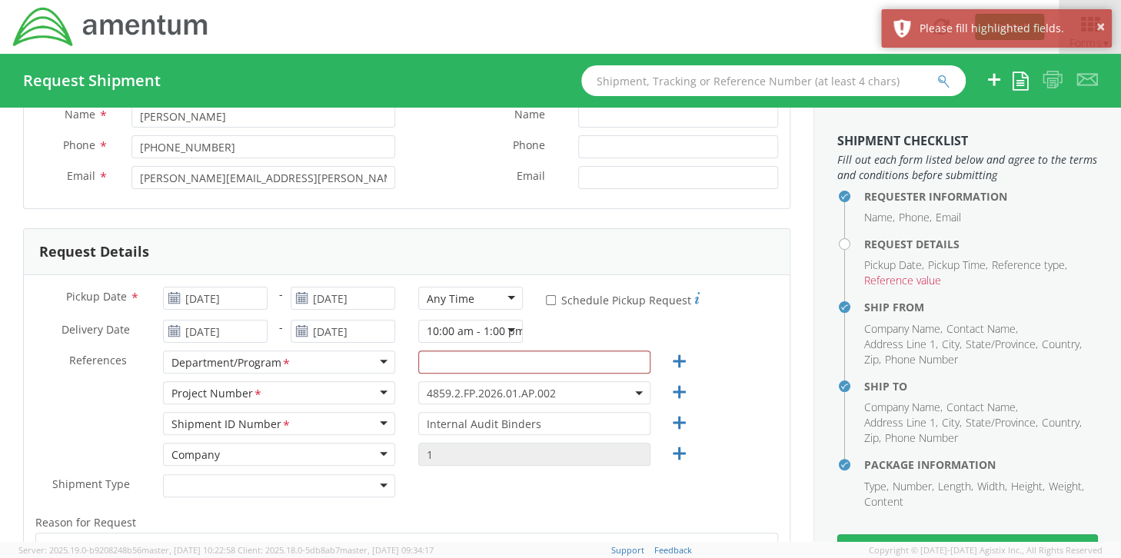
scroll to position [71, 0]
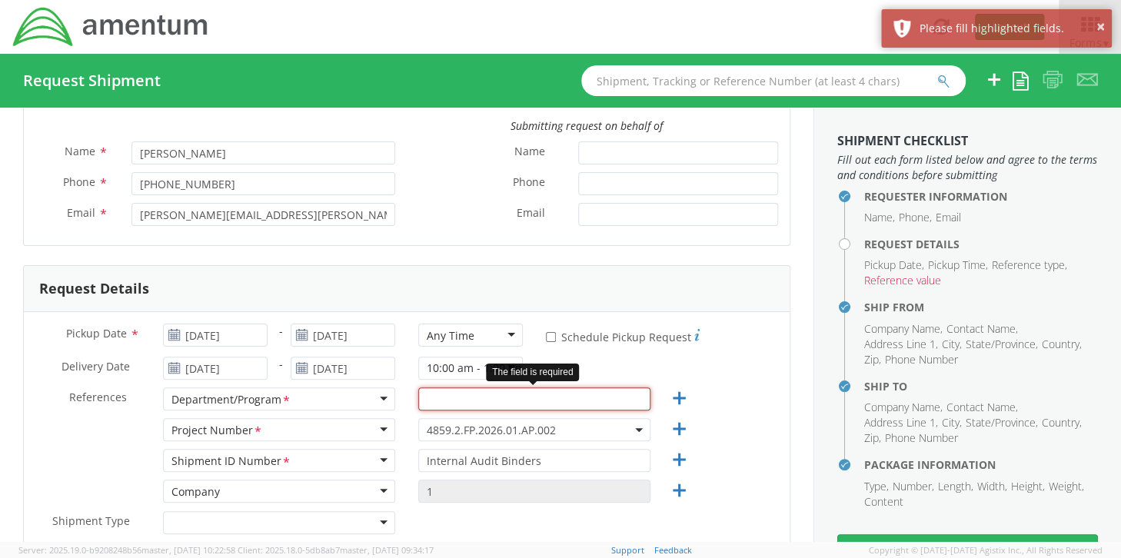
click at [500, 404] on input "text" at bounding box center [534, 398] width 232 height 23
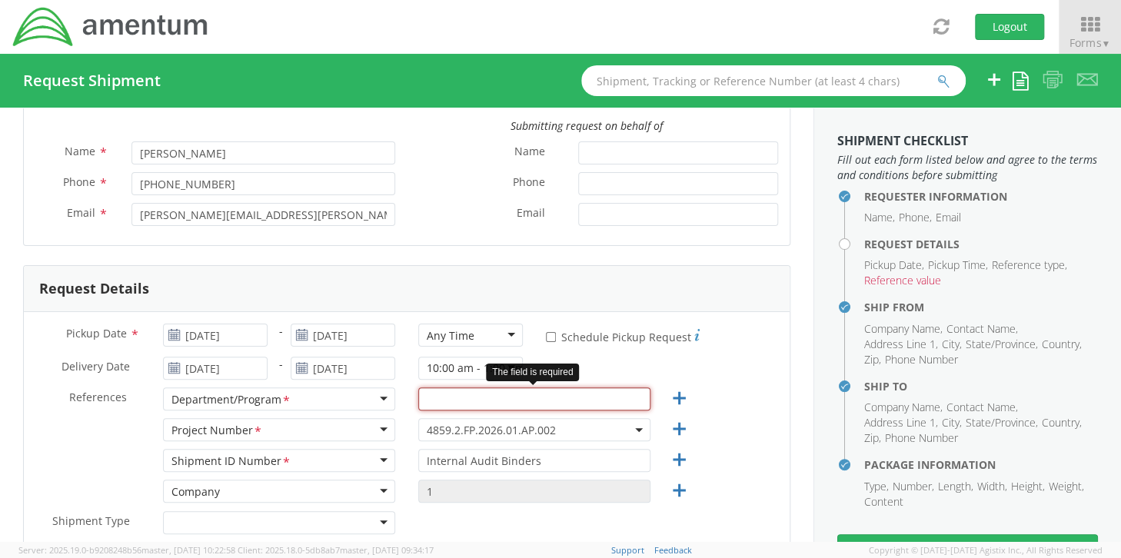
scroll to position [148, 0]
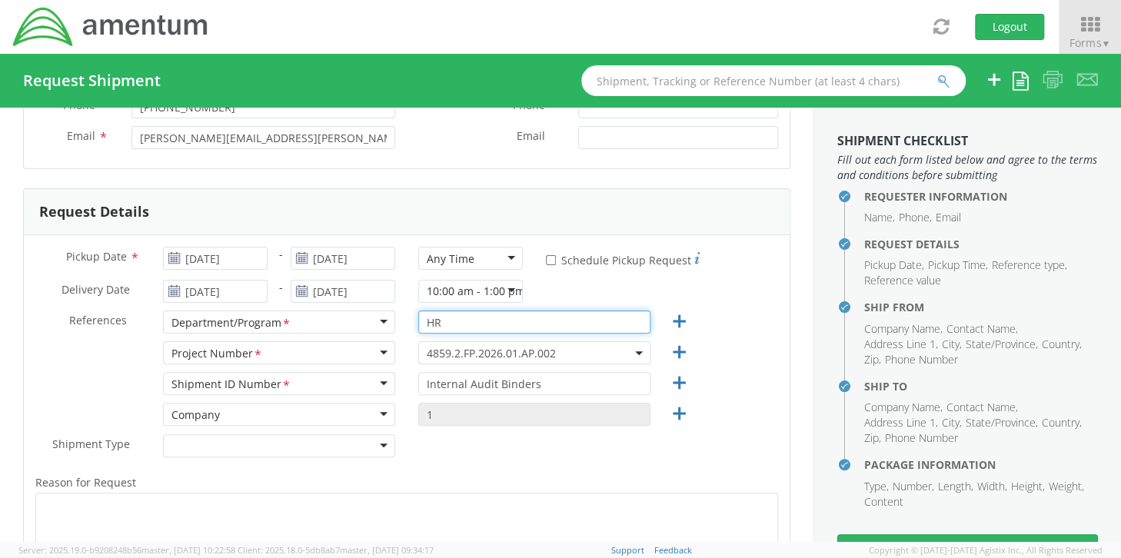
type input "HR"
drag, startPoint x: 474, startPoint y: 321, endPoint x: 301, endPoint y: 336, distance: 173.6
click at [304, 339] on div "Pickup Date * [DATE] - [DATE] Any Time Any Time Any Time 7:00 am - 10:00 am 10:…" at bounding box center [407, 452] width 766 height 435
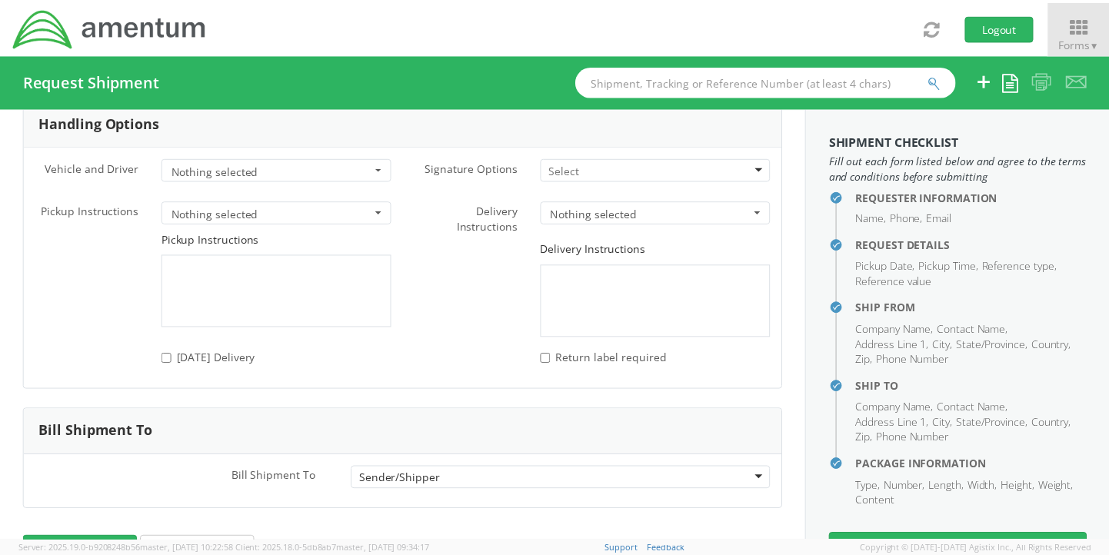
scroll to position [2069, 0]
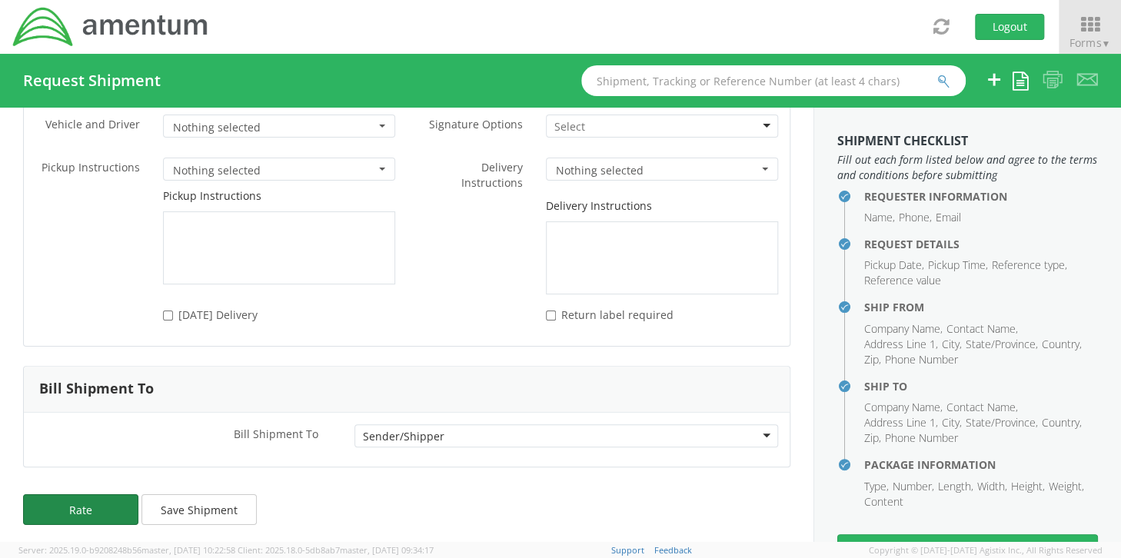
click at [68, 496] on button "Rate" at bounding box center [80, 509] width 115 height 31
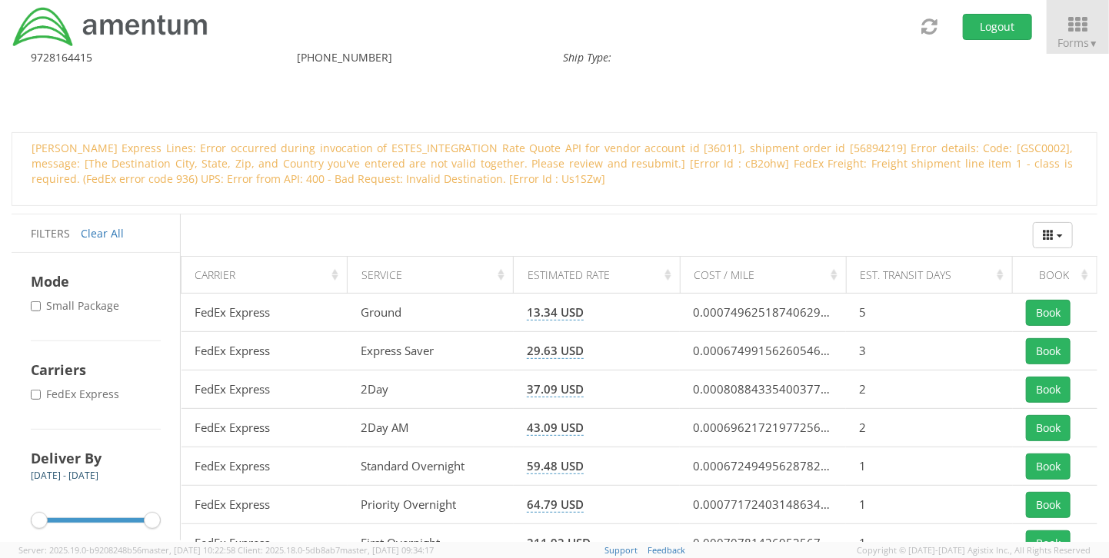
scroll to position [86, 0]
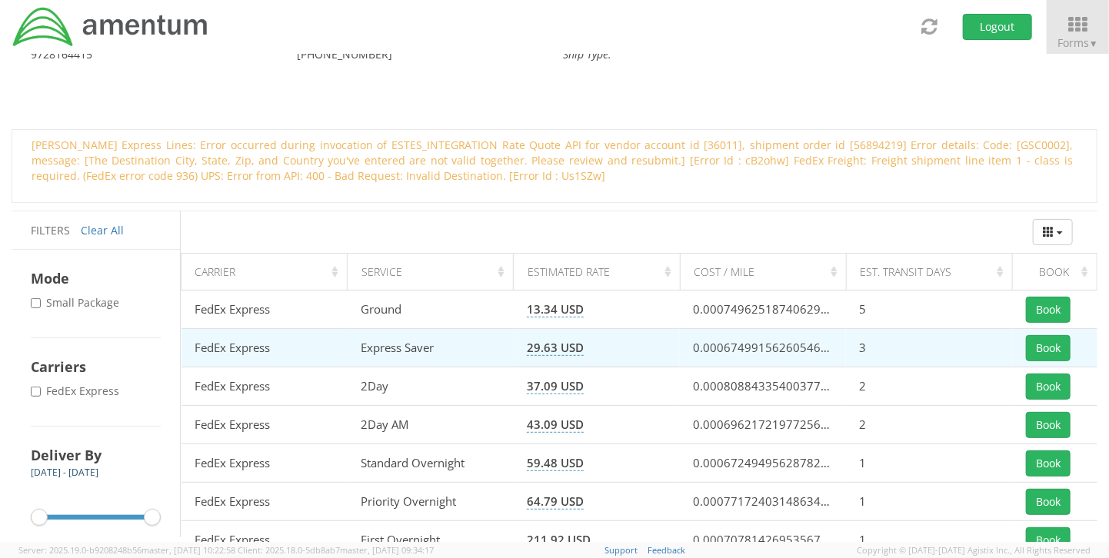
click at [675, 347] on td "29.63 USD" at bounding box center [597, 348] width 166 height 38
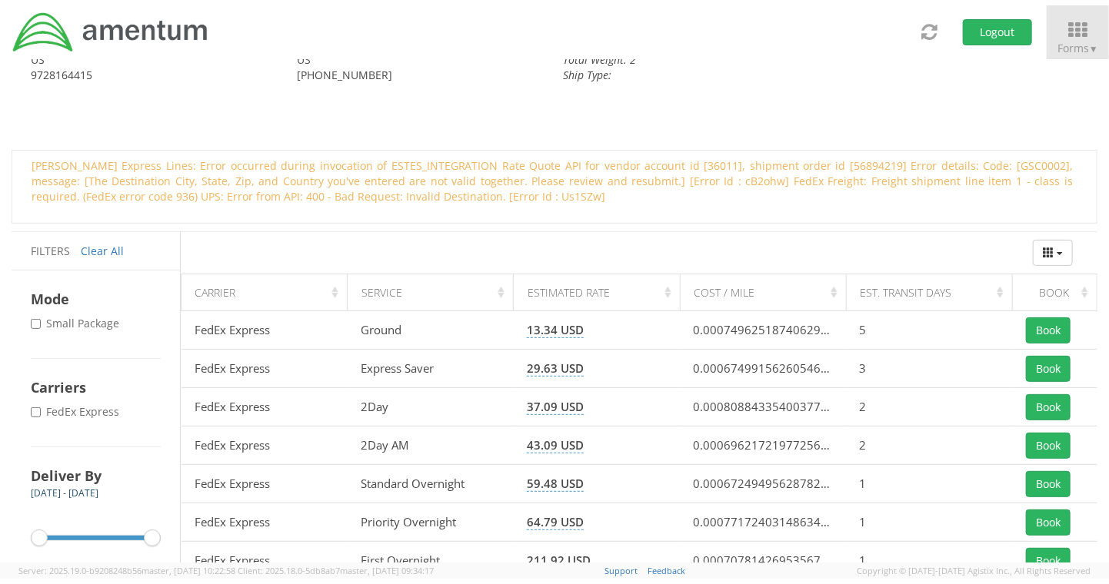
scroll to position [65, 0]
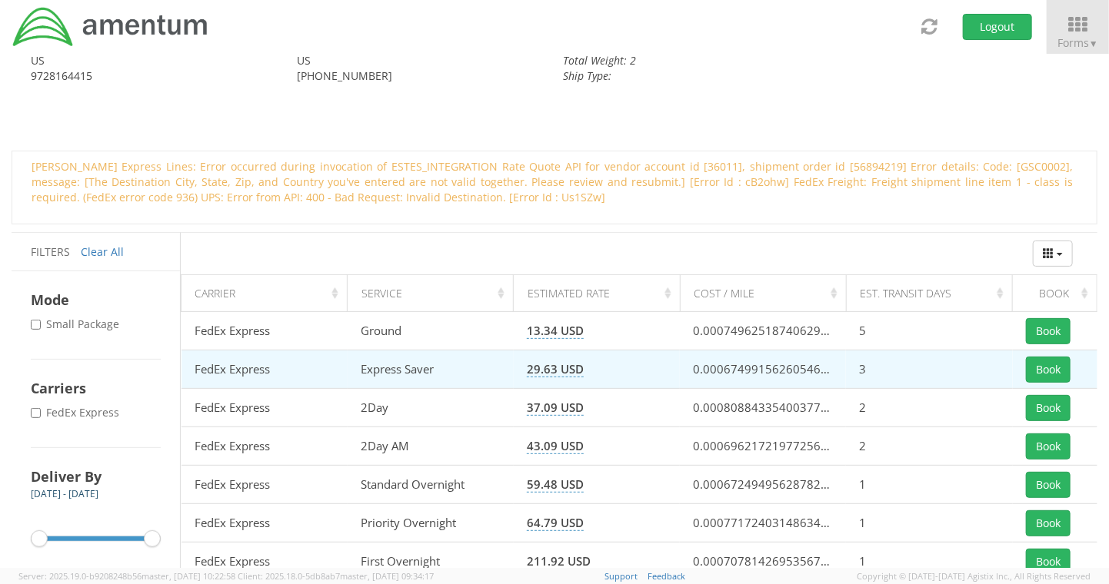
click at [968, 367] on td "3" at bounding box center [929, 370] width 166 height 38
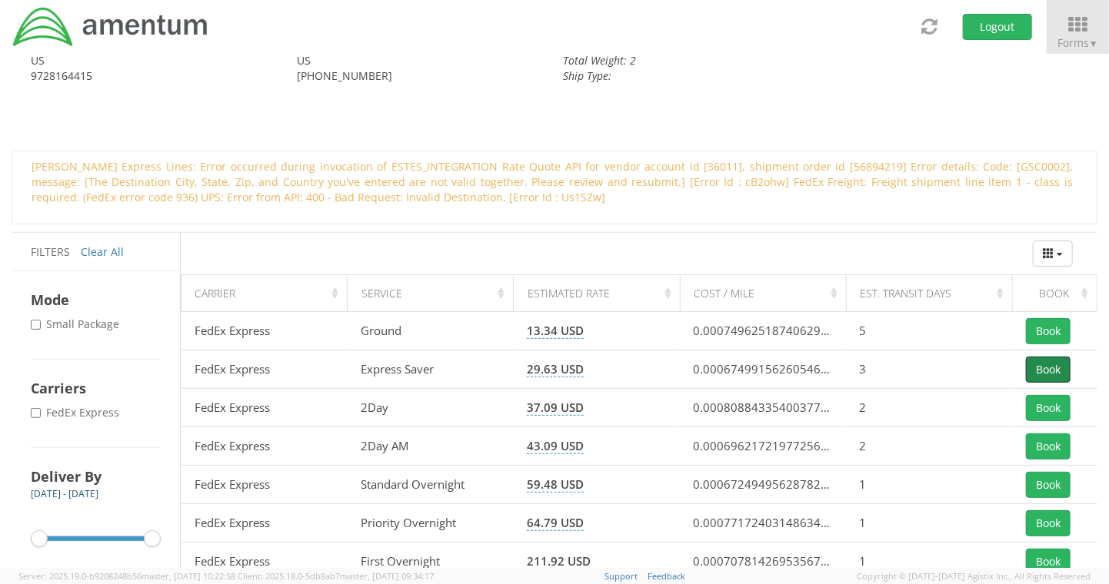
click at [1045, 374] on button "Book" at bounding box center [1047, 370] width 45 height 26
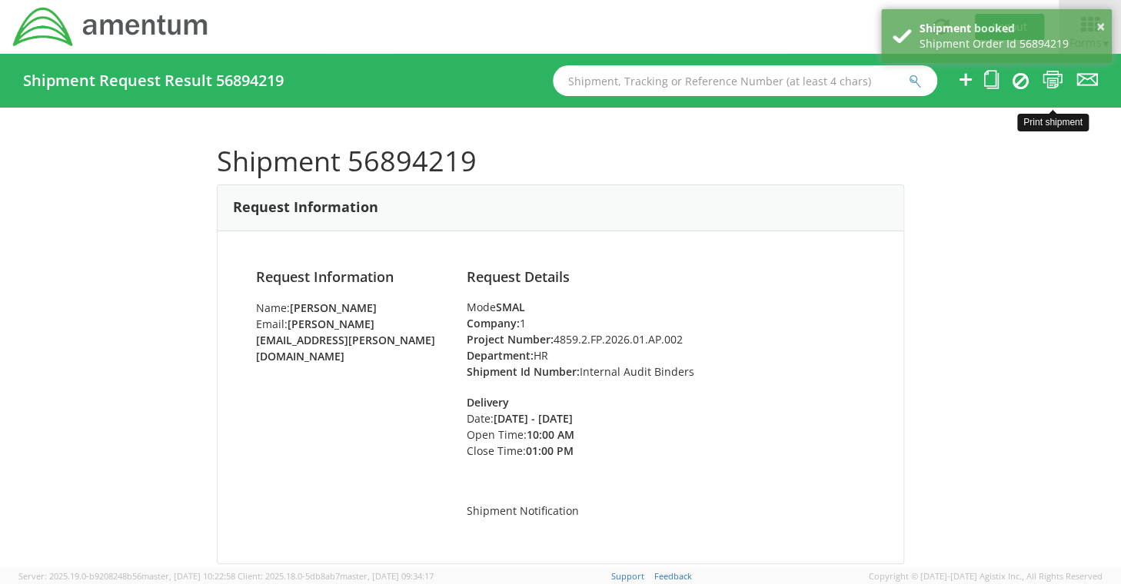
click at [1052, 81] on icon at bounding box center [1052, 79] width 21 height 19
